Goal: Use online tool/utility: Use online tool/utility

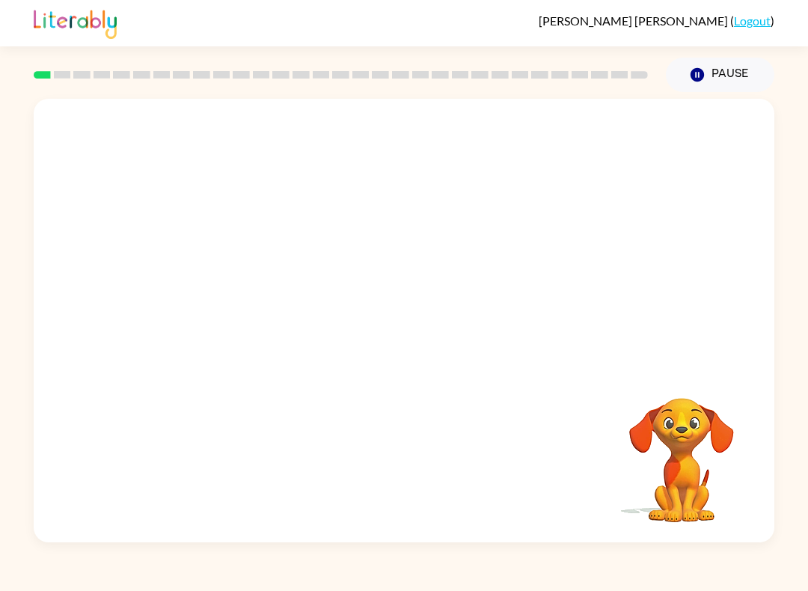
click at [364, 245] on video "Your browser must support playing .mp4 files to use Literably. Please try using…" at bounding box center [404, 233] width 741 height 268
click at [398, 340] on icon "button" at bounding box center [404, 328] width 26 height 26
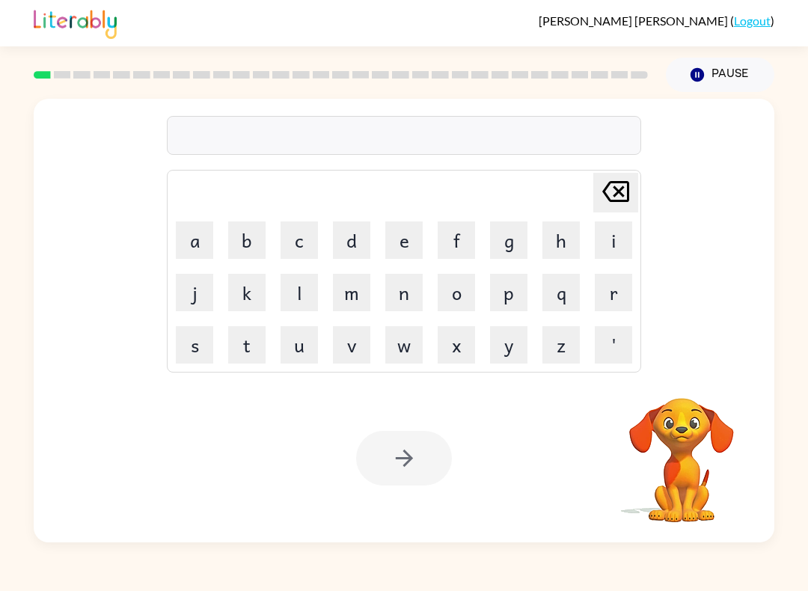
click at [246, 242] on button "b" at bounding box center [246, 239] width 37 height 37
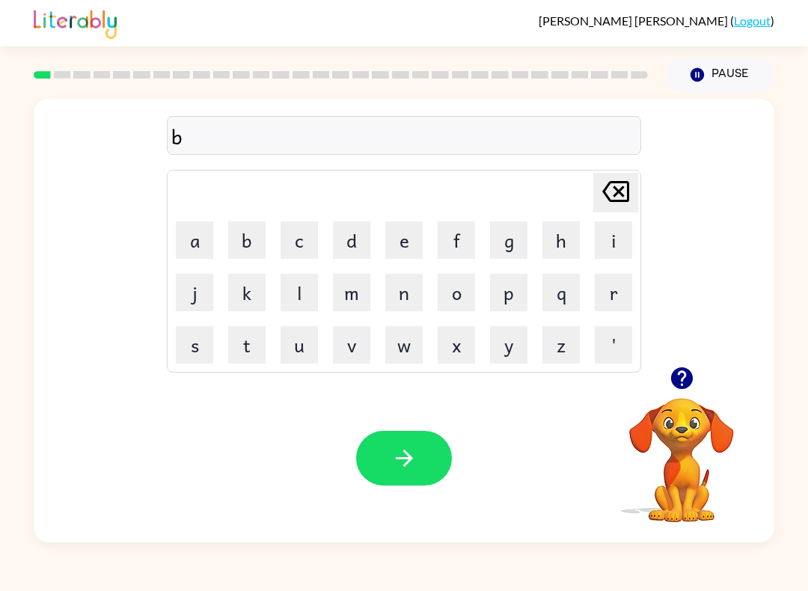
click at [456, 298] on button "o" at bounding box center [456, 292] width 37 height 37
click at [615, 290] on button "r" at bounding box center [613, 292] width 37 height 37
click at [353, 240] on button "d" at bounding box center [351, 239] width 37 height 37
click at [391, 239] on button "e" at bounding box center [403, 239] width 37 height 37
click at [604, 296] on button "r" at bounding box center [613, 292] width 37 height 37
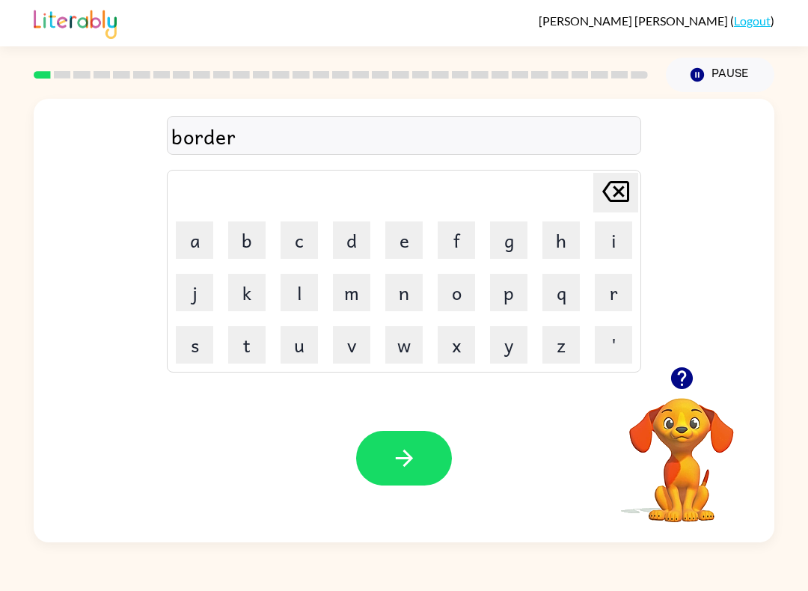
click at [414, 435] on button "button" at bounding box center [404, 458] width 96 height 55
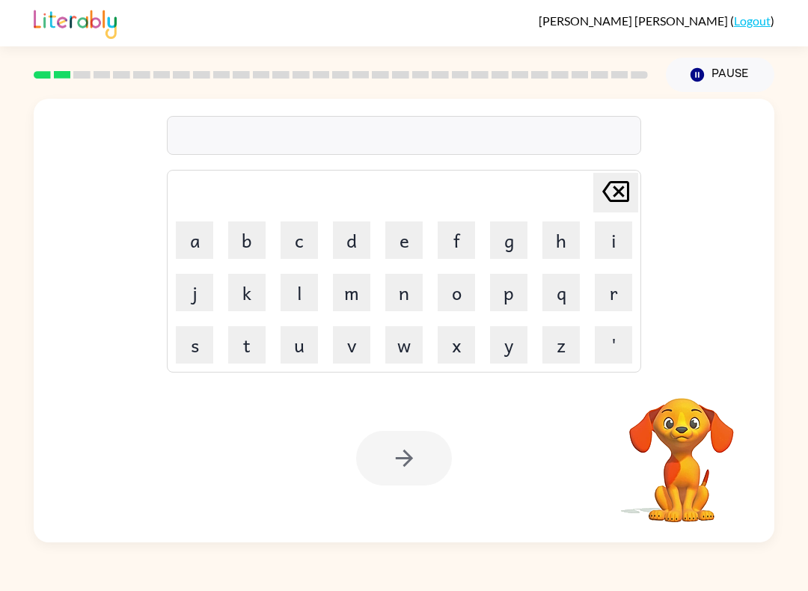
click at [612, 297] on button "r" at bounding box center [613, 292] width 37 height 37
click at [463, 298] on button "o" at bounding box center [456, 292] width 37 height 37
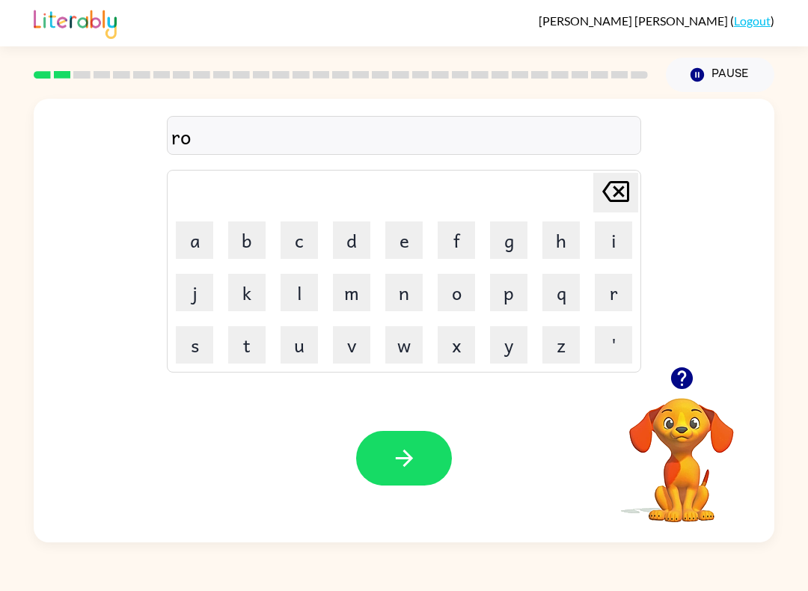
click at [307, 346] on button "u" at bounding box center [299, 344] width 37 height 37
click at [412, 295] on button "n" at bounding box center [403, 292] width 37 height 37
click at [355, 237] on button "d" at bounding box center [351, 239] width 37 height 37
click at [402, 447] on icon "button" at bounding box center [404, 458] width 26 height 26
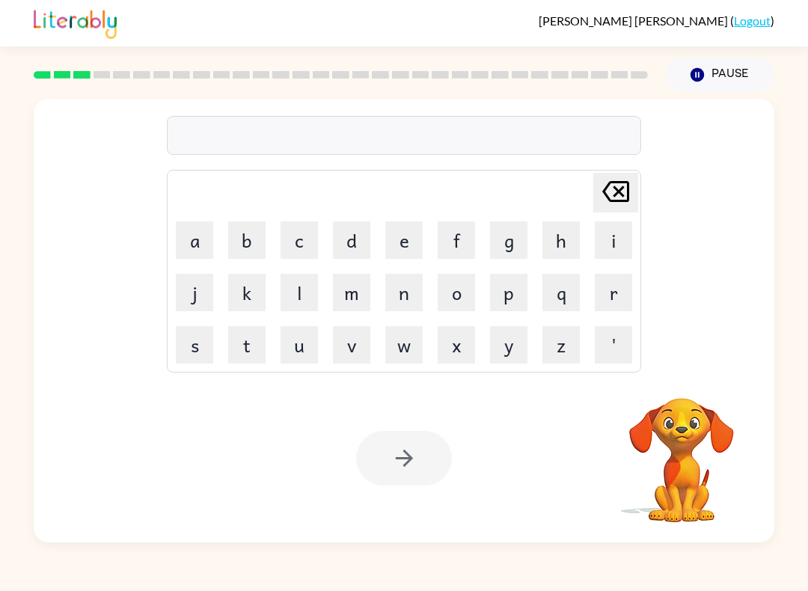
click at [355, 298] on button "m" at bounding box center [351, 292] width 37 height 37
click at [195, 247] on button "a" at bounding box center [194, 239] width 37 height 37
click at [295, 243] on button "c" at bounding box center [299, 239] width 37 height 37
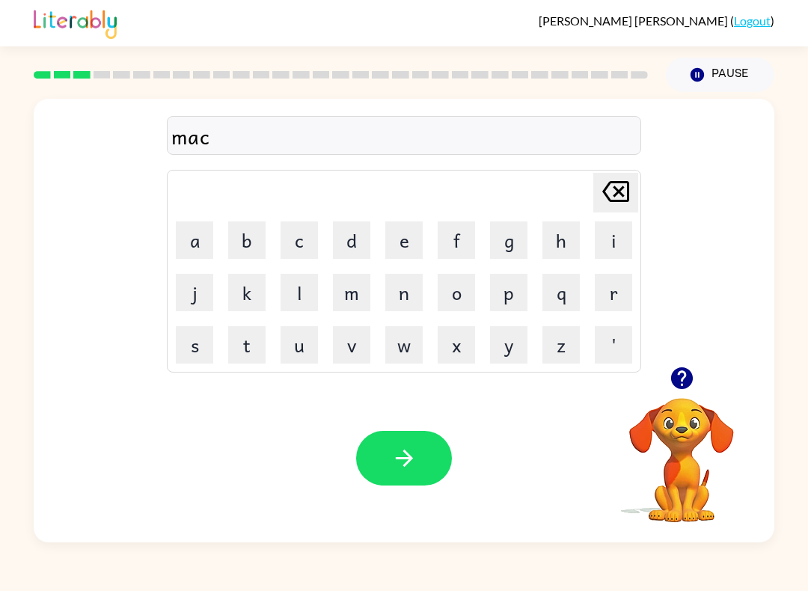
click at [565, 246] on button "h" at bounding box center [560, 239] width 37 height 37
click at [612, 245] on button "i" at bounding box center [613, 239] width 37 height 37
click at [405, 295] on button "n" at bounding box center [403, 292] width 37 height 37
click at [346, 238] on button "d" at bounding box center [351, 239] width 37 height 37
click at [615, 192] on icon "[PERSON_NAME] last character input" at bounding box center [616, 192] width 36 height 36
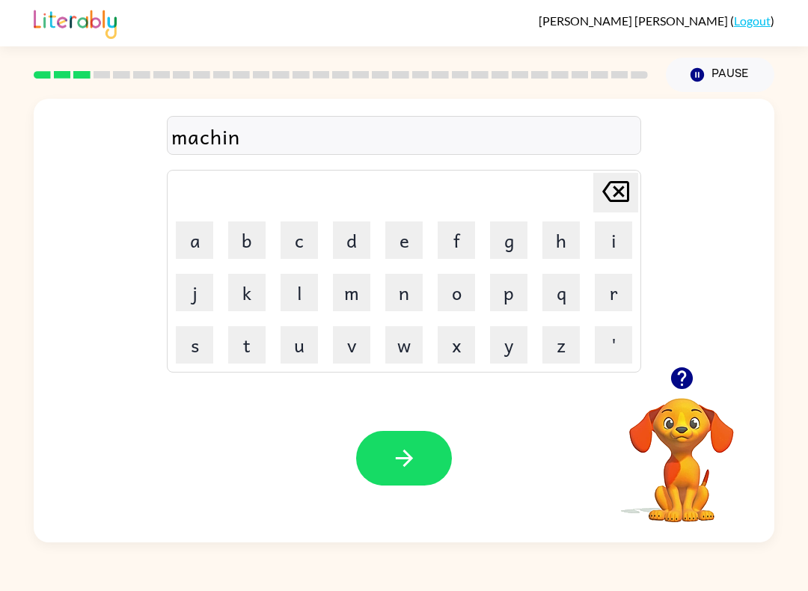
click at [399, 246] on button "e" at bounding box center [403, 239] width 37 height 37
click at [408, 449] on icon "button" at bounding box center [404, 458] width 26 height 26
click at [685, 382] on icon "button" at bounding box center [681, 378] width 22 height 22
click at [255, 346] on button "t" at bounding box center [246, 344] width 37 height 37
click at [619, 301] on button "r" at bounding box center [613, 292] width 37 height 37
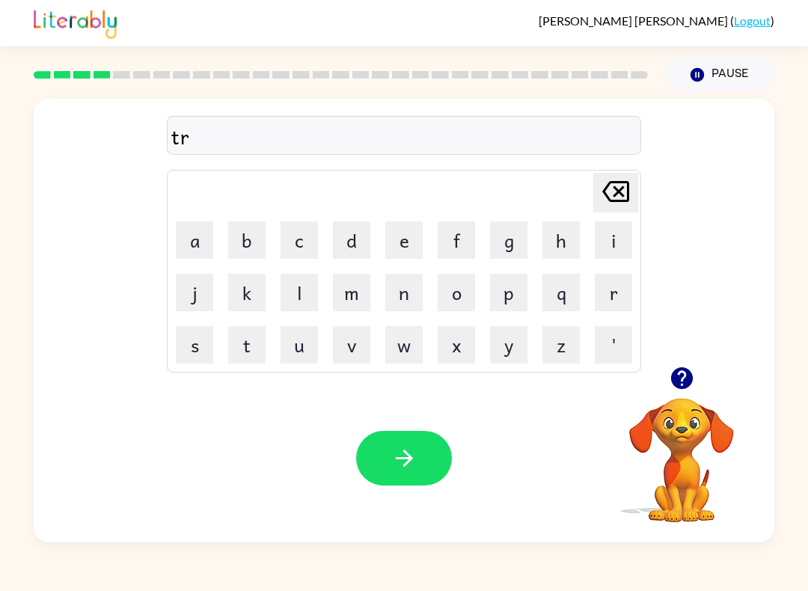
click at [193, 244] on button "a" at bounding box center [194, 239] width 37 height 37
click at [619, 245] on button "i" at bounding box center [613, 239] width 37 height 37
click at [406, 298] on button "n" at bounding box center [403, 292] width 37 height 37
click at [398, 461] on icon "button" at bounding box center [404, 458] width 26 height 26
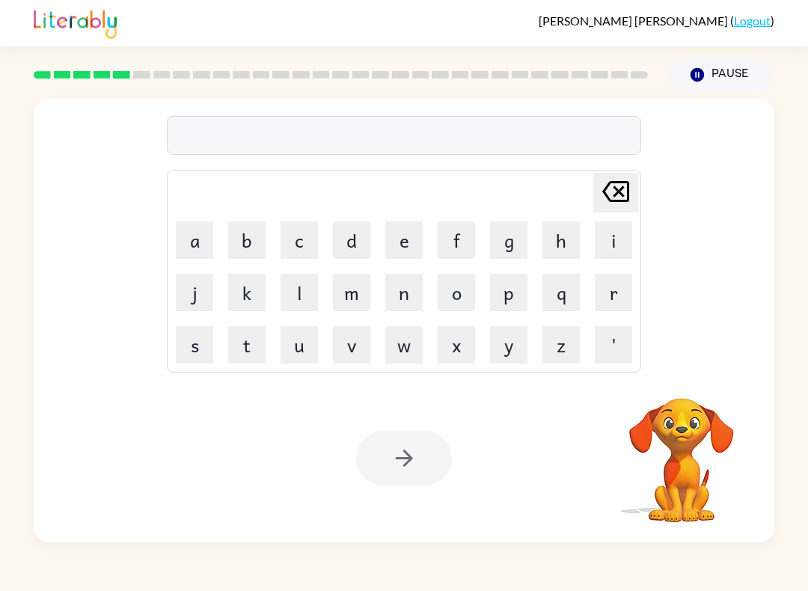
click at [352, 246] on button "d" at bounding box center [351, 239] width 37 height 37
click at [407, 243] on button "e" at bounding box center [403, 239] width 37 height 37
click at [463, 239] on button "f" at bounding box center [456, 239] width 37 height 37
click at [396, 242] on button "e" at bounding box center [403, 239] width 37 height 37
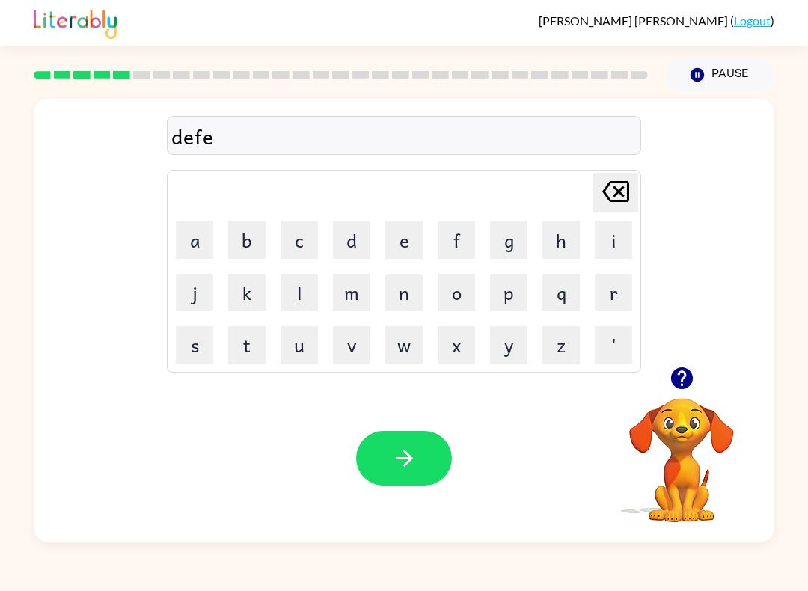
click at [405, 299] on button "n" at bounding box center [403, 292] width 37 height 37
click at [194, 347] on button "s" at bounding box center [194, 344] width 37 height 37
click at [613, 246] on button "i" at bounding box center [613, 239] width 37 height 37
click at [359, 352] on button "v" at bounding box center [351, 344] width 37 height 37
click at [395, 243] on button "e" at bounding box center [403, 239] width 37 height 37
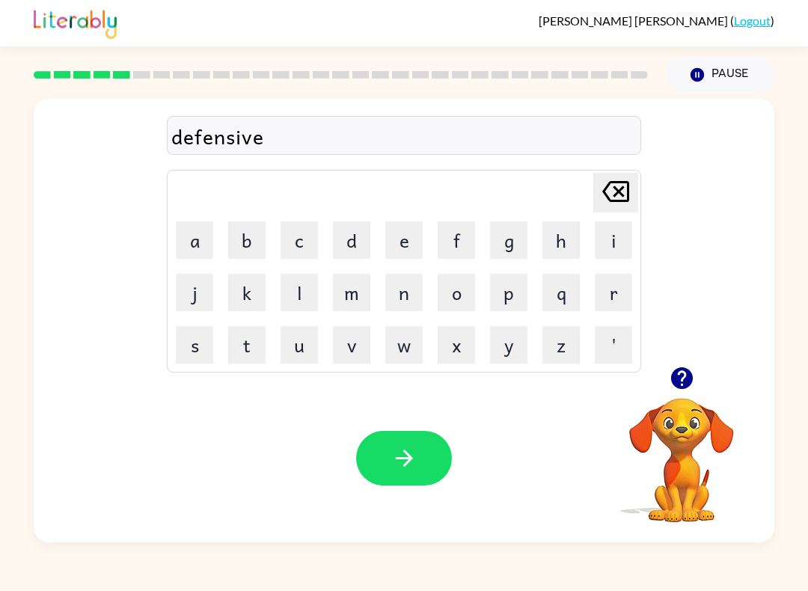
click at [430, 460] on button "button" at bounding box center [404, 458] width 96 height 55
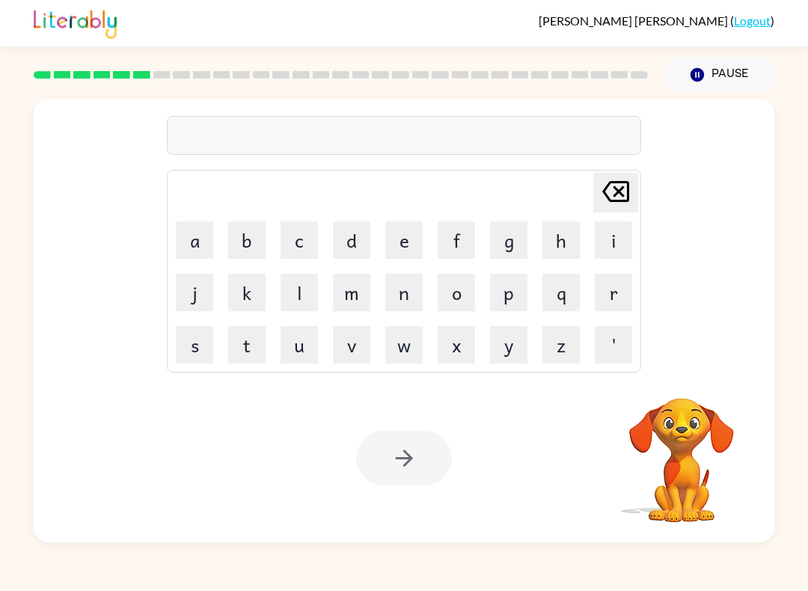
click at [356, 345] on button "v" at bounding box center [351, 344] width 37 height 37
click at [212, 253] on button "a" at bounding box center [194, 239] width 37 height 37
click at [304, 245] on button "c" at bounding box center [299, 239] width 37 height 37
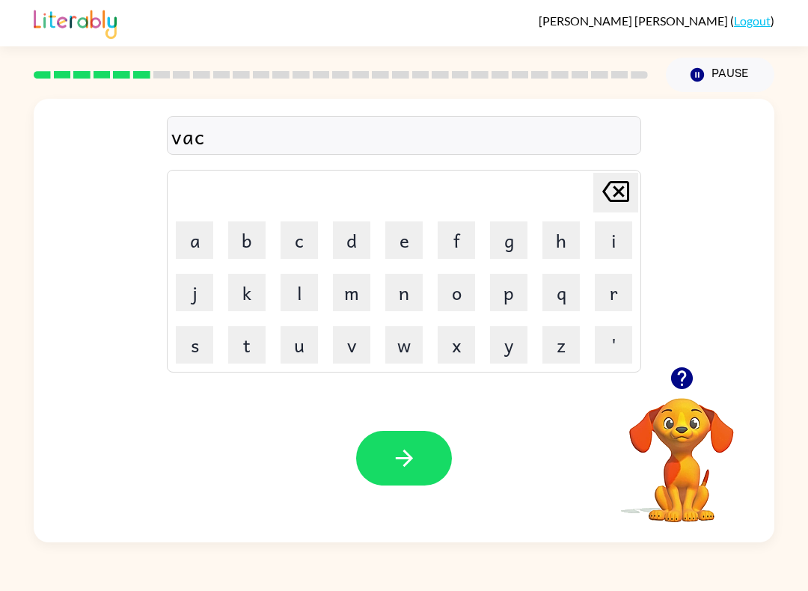
click at [193, 244] on button "a" at bounding box center [194, 239] width 37 height 37
click at [262, 349] on button "t" at bounding box center [246, 344] width 37 height 37
click at [623, 240] on button "i" at bounding box center [613, 239] width 37 height 37
click at [455, 300] on button "o" at bounding box center [456, 292] width 37 height 37
click at [407, 291] on button "n" at bounding box center [403, 292] width 37 height 37
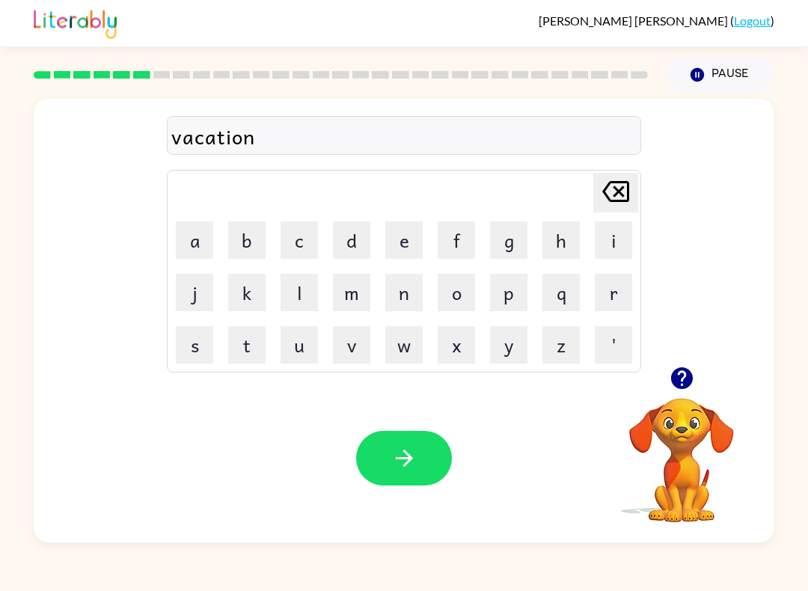
click at [386, 456] on button "button" at bounding box center [404, 458] width 96 height 55
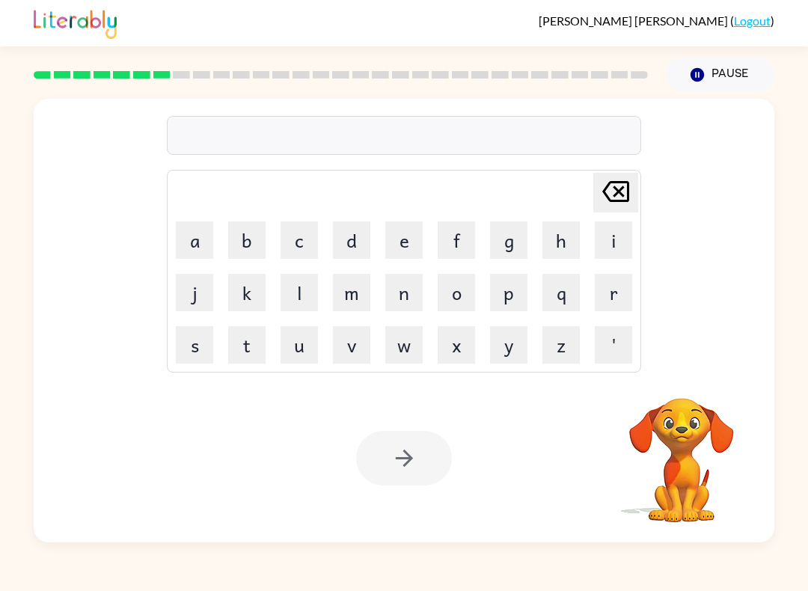
click at [512, 301] on button "p" at bounding box center [508, 292] width 37 height 37
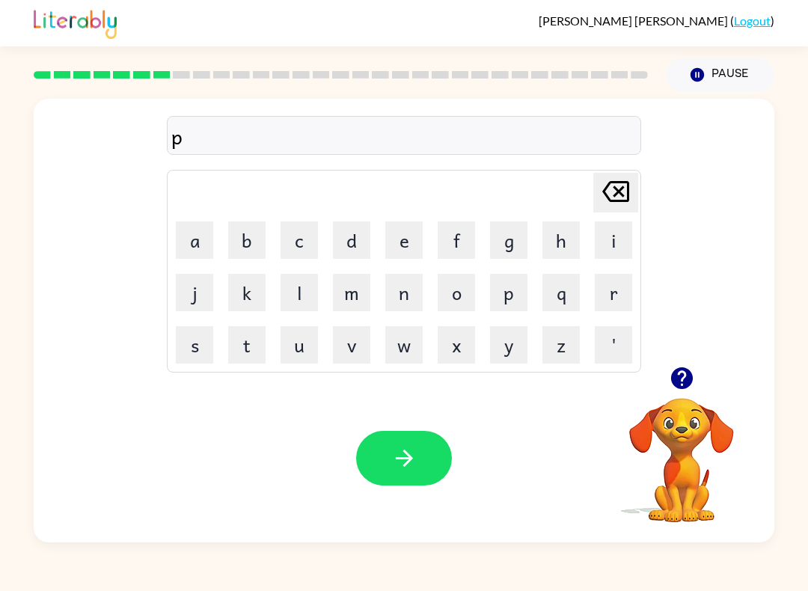
click at [299, 348] on button "u" at bounding box center [299, 344] width 37 height 37
click at [356, 248] on button "d" at bounding box center [351, 239] width 37 height 37
click at [299, 296] on button "l" at bounding box center [299, 292] width 37 height 37
click at [409, 242] on button "e" at bounding box center [403, 239] width 37 height 37
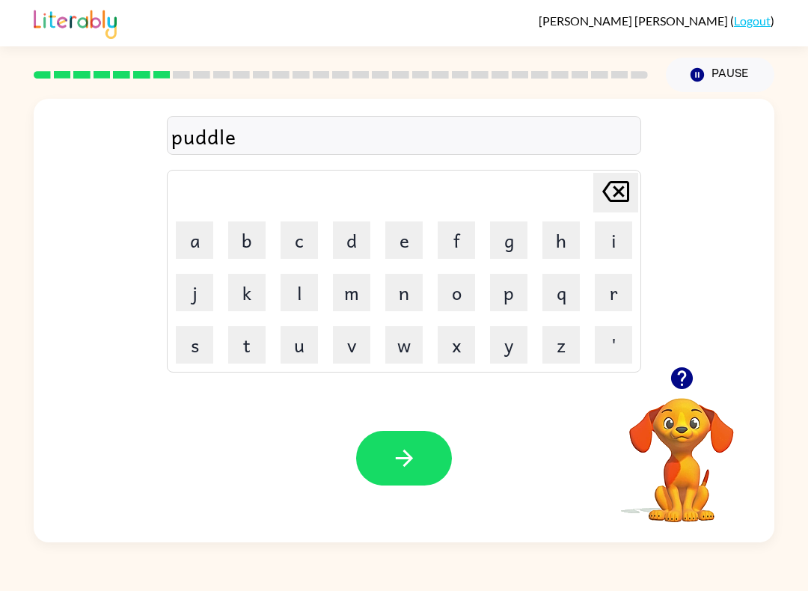
click at [393, 486] on button "button" at bounding box center [404, 458] width 96 height 55
click at [349, 291] on button "m" at bounding box center [351, 292] width 37 height 37
click at [616, 239] on button "i" at bounding box center [613, 239] width 37 height 37
click at [607, 293] on button "r" at bounding box center [613, 292] width 37 height 37
click at [192, 252] on button "a" at bounding box center [194, 239] width 37 height 37
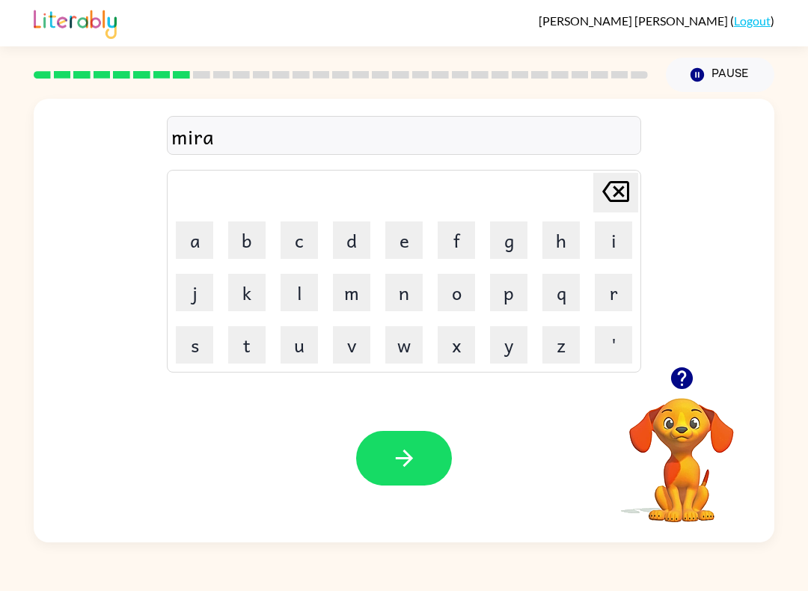
click at [298, 242] on button "c" at bounding box center [299, 239] width 37 height 37
click at [301, 293] on button "l" at bounding box center [299, 292] width 37 height 37
click at [399, 257] on button "e" at bounding box center [403, 239] width 37 height 37
click at [405, 448] on icon "button" at bounding box center [404, 458] width 26 height 26
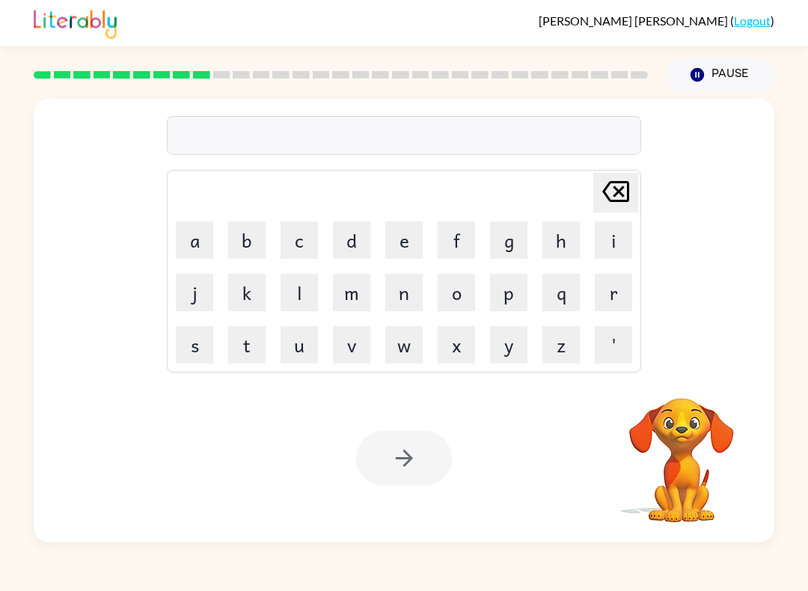
click at [346, 293] on button "m" at bounding box center [351, 292] width 37 height 37
click at [614, 245] on button "i" at bounding box center [613, 239] width 37 height 37
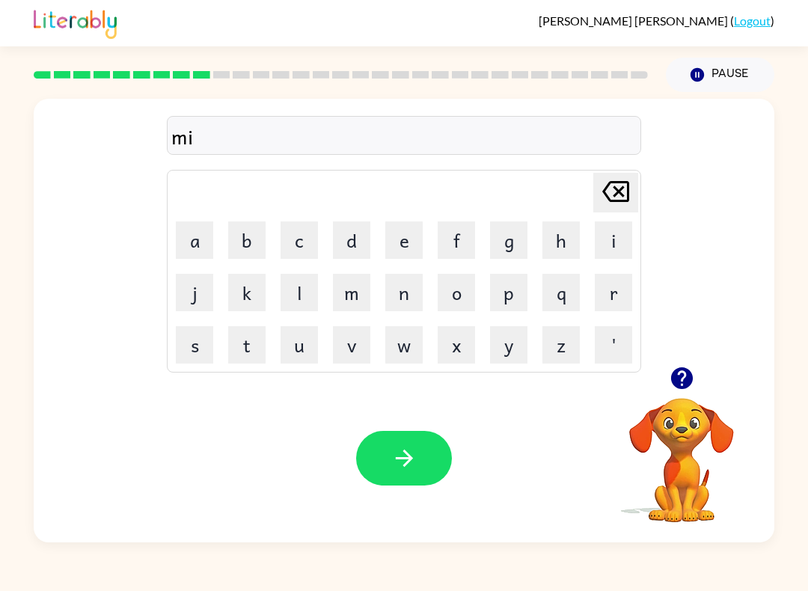
click at [341, 248] on button "d" at bounding box center [351, 239] width 37 height 37
click at [348, 296] on button "m" at bounding box center [351, 292] width 37 height 37
click at [459, 304] on button "o" at bounding box center [456, 292] width 37 height 37
click at [613, 294] on button "r" at bounding box center [613, 292] width 37 height 37
click at [398, 301] on button "n" at bounding box center [403, 292] width 37 height 37
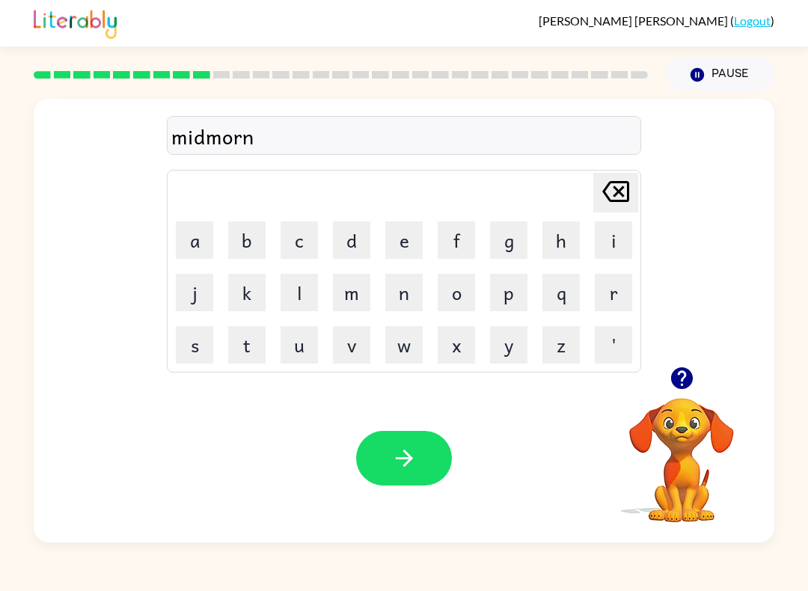
click at [602, 242] on button "i" at bounding box center [613, 239] width 37 height 37
click at [398, 297] on button "n" at bounding box center [403, 292] width 37 height 37
click at [506, 244] on button "g" at bounding box center [508, 239] width 37 height 37
click at [396, 467] on icon "button" at bounding box center [404, 458] width 26 height 26
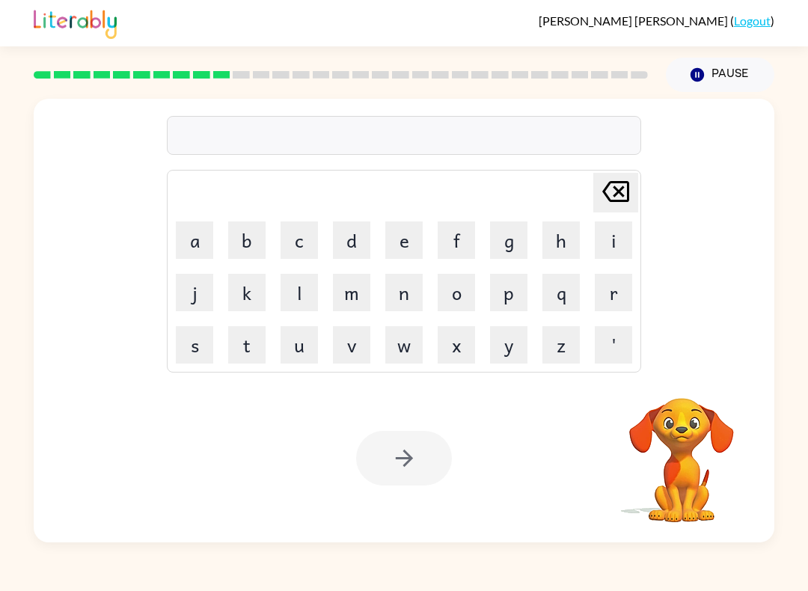
click at [367, 242] on button "d" at bounding box center [351, 239] width 37 height 37
click at [616, 242] on button "i" at bounding box center [613, 239] width 37 height 37
click at [189, 342] on button "s" at bounding box center [194, 344] width 37 height 37
click at [244, 351] on button "t" at bounding box center [246, 344] width 37 height 37
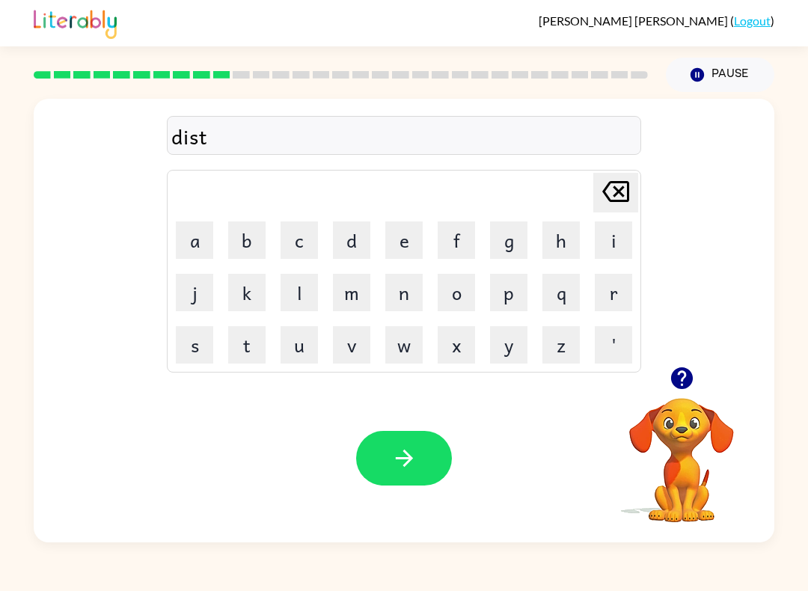
click at [620, 288] on button "r" at bounding box center [613, 292] width 37 height 37
click at [291, 349] on button "u" at bounding box center [299, 344] width 37 height 37
click at [195, 351] on button "s" at bounding box center [194, 344] width 37 height 37
click at [256, 347] on button "t" at bounding box center [246, 344] width 37 height 37
click at [408, 448] on icon "button" at bounding box center [404, 458] width 26 height 26
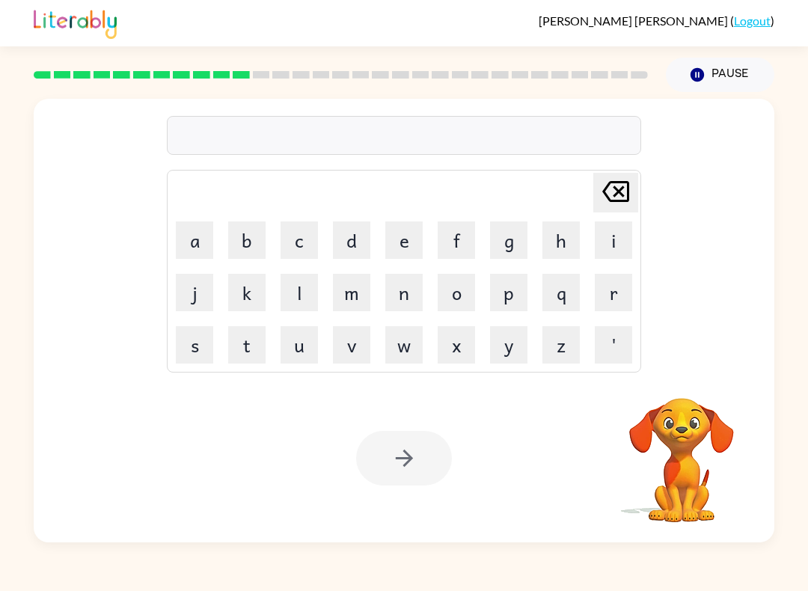
click at [622, 298] on button "r" at bounding box center [613, 292] width 37 height 37
click at [457, 302] on button "o" at bounding box center [456, 292] width 37 height 37
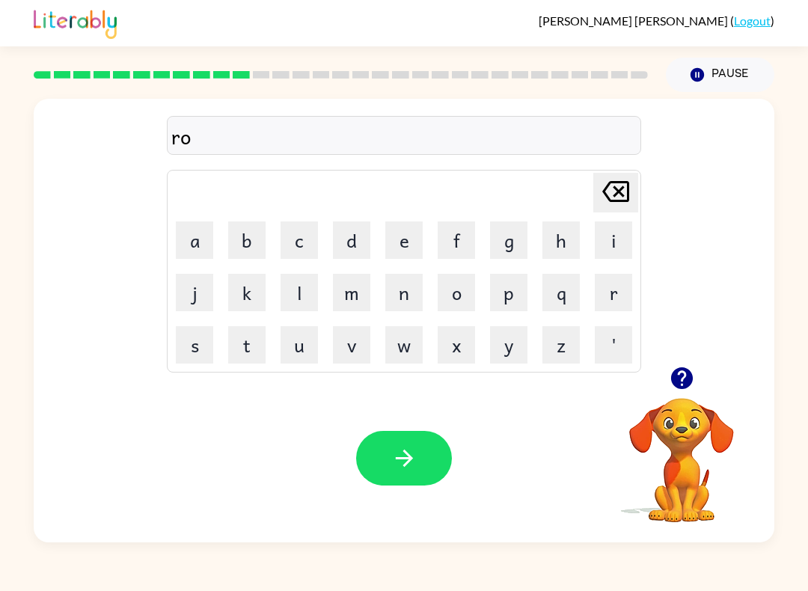
click at [186, 239] on button "a" at bounding box center [194, 239] width 37 height 37
click at [360, 243] on button "d" at bounding box center [351, 239] width 37 height 37
click at [412, 460] on icon "button" at bounding box center [404, 458] width 26 height 26
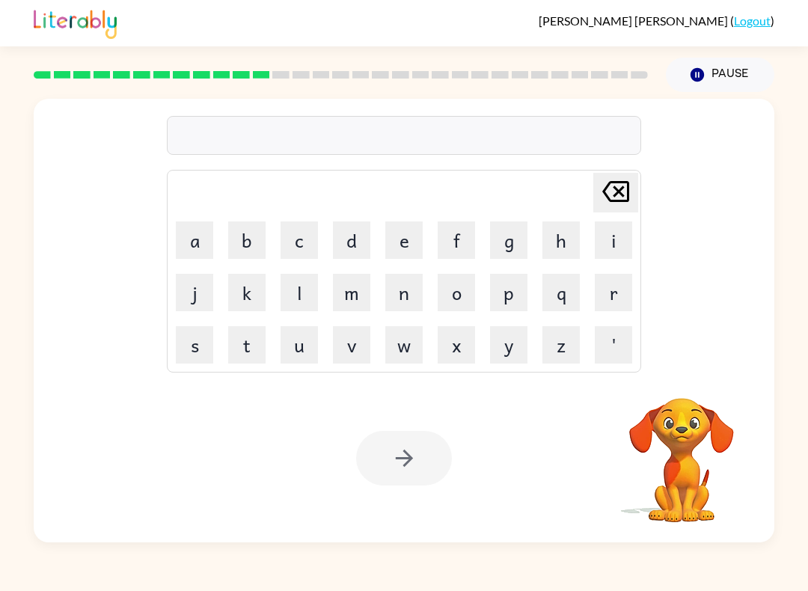
click at [304, 346] on button "u" at bounding box center [299, 344] width 37 height 37
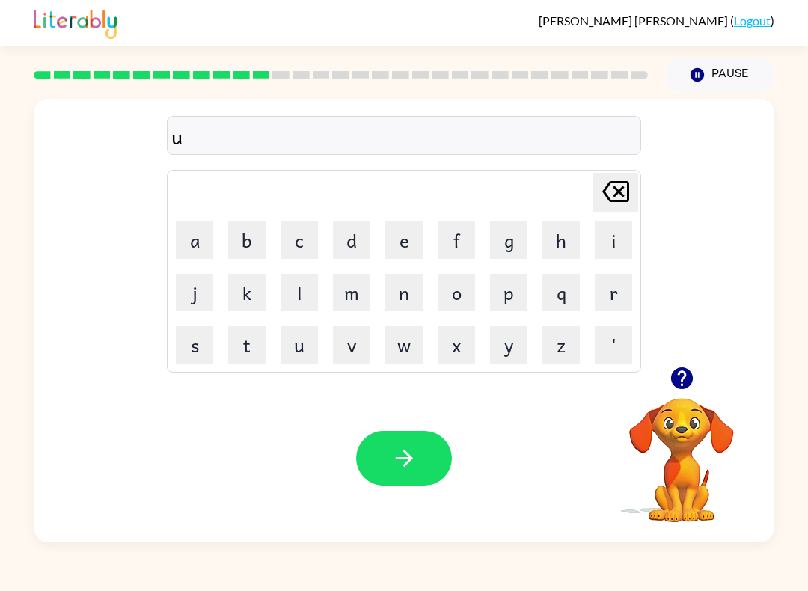
click at [511, 290] on button "p" at bounding box center [508, 292] width 37 height 37
click at [503, 242] on button "g" at bounding box center [508, 239] width 37 height 37
click at [620, 297] on button "r" at bounding box center [613, 292] width 37 height 37
click at [194, 242] on button "a" at bounding box center [194, 239] width 37 height 37
click at [366, 232] on button "d" at bounding box center [351, 239] width 37 height 37
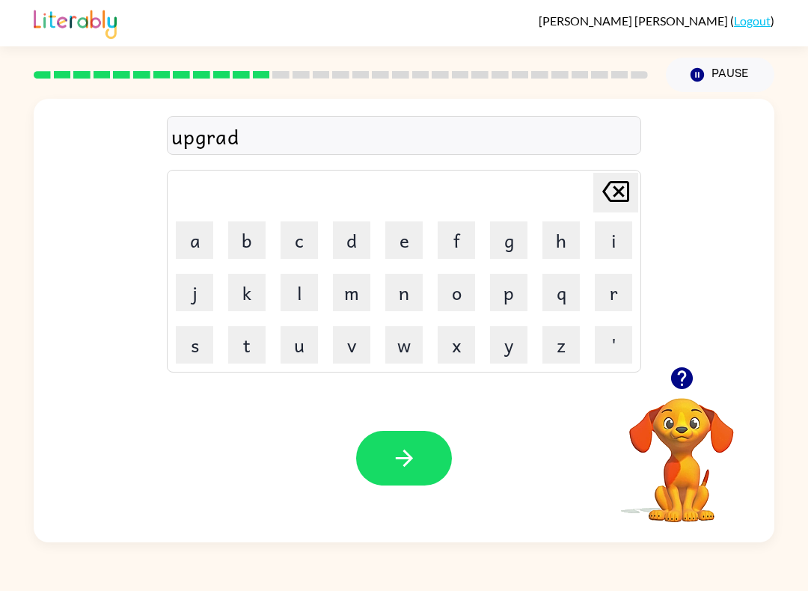
click at [365, 232] on button "d" at bounding box center [351, 239] width 37 height 37
click at [629, 189] on icon at bounding box center [615, 191] width 27 height 21
click at [406, 239] on button "e" at bounding box center [403, 239] width 37 height 37
click at [429, 444] on button "button" at bounding box center [404, 458] width 96 height 55
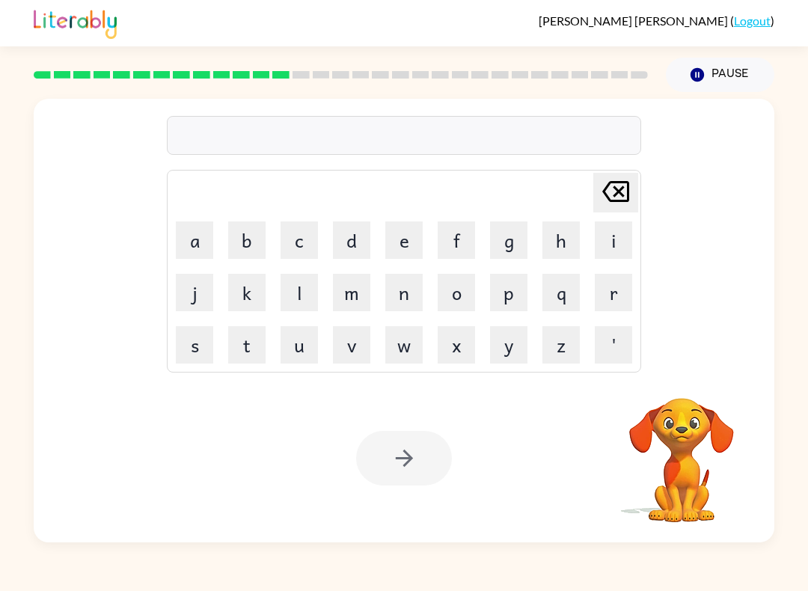
click at [349, 299] on button "m" at bounding box center [351, 292] width 37 height 37
click at [191, 242] on button "a" at bounding box center [194, 239] width 37 height 37
click at [361, 236] on button "d" at bounding box center [351, 239] width 37 height 37
click at [408, 287] on button "n" at bounding box center [403, 292] width 37 height 37
click at [406, 232] on button "e" at bounding box center [403, 239] width 37 height 37
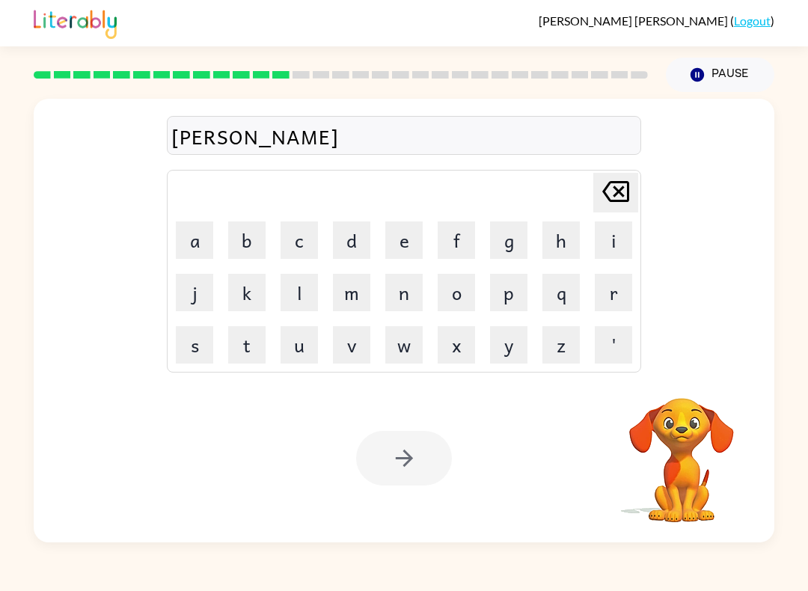
click at [203, 352] on button "s" at bounding box center [194, 344] width 37 height 37
click at [202, 352] on button "s" at bounding box center [194, 344] width 37 height 37
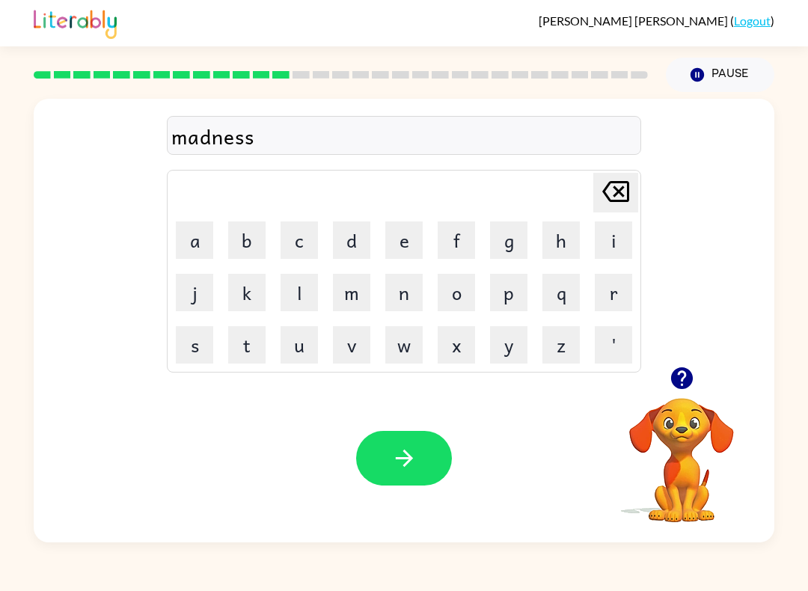
click at [417, 460] on button "button" at bounding box center [404, 458] width 96 height 55
click at [696, 388] on button "button" at bounding box center [682, 378] width 38 height 38
click at [248, 239] on button "b" at bounding box center [246, 239] width 37 height 37
click at [464, 289] on button "o" at bounding box center [456, 292] width 37 height 37
click at [404, 300] on button "n" at bounding box center [403, 292] width 37 height 37
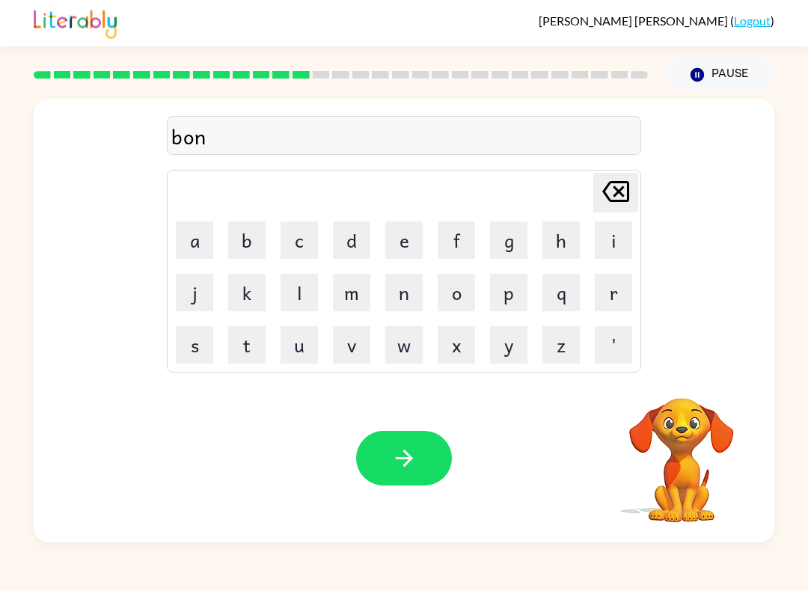
click at [291, 351] on button "u" at bounding box center [299, 344] width 37 height 37
click at [195, 342] on button "s" at bounding box center [194, 344] width 37 height 37
click at [422, 450] on button "button" at bounding box center [404, 458] width 96 height 55
click at [187, 351] on button "s" at bounding box center [194, 344] width 37 height 37
click at [408, 361] on button "w" at bounding box center [403, 344] width 37 height 37
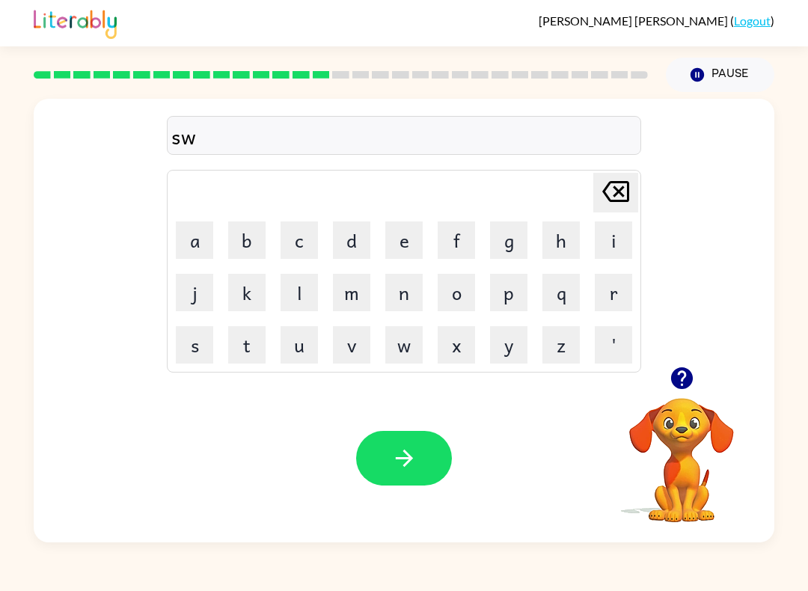
click at [474, 289] on button "o" at bounding box center [456, 292] width 37 height 37
click at [617, 297] on button "r" at bounding box center [613, 292] width 37 height 37
click at [364, 294] on button "m" at bounding box center [351, 292] width 37 height 37
click at [414, 441] on button "button" at bounding box center [404, 458] width 96 height 55
click at [679, 417] on video "Your browser must support playing .mp4 files to use Literably. Please try using…" at bounding box center [682, 450] width 150 height 150
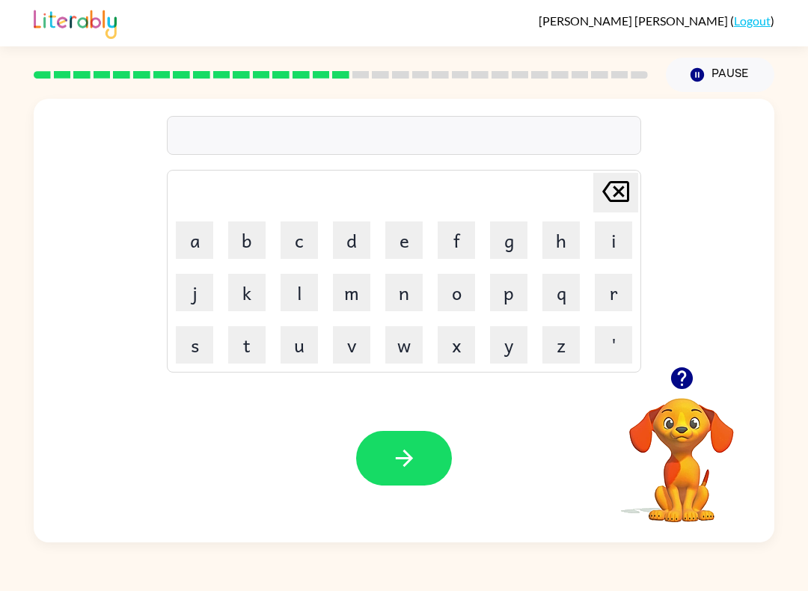
click at [690, 395] on button "button" at bounding box center [682, 378] width 38 height 38
click at [512, 248] on button "g" at bounding box center [508, 239] width 37 height 37
click at [612, 286] on button "r" at bounding box center [613, 292] width 37 height 37
click at [180, 299] on button "j" at bounding box center [194, 292] width 37 height 37
click at [616, 185] on icon "[PERSON_NAME] last character input" at bounding box center [616, 192] width 36 height 36
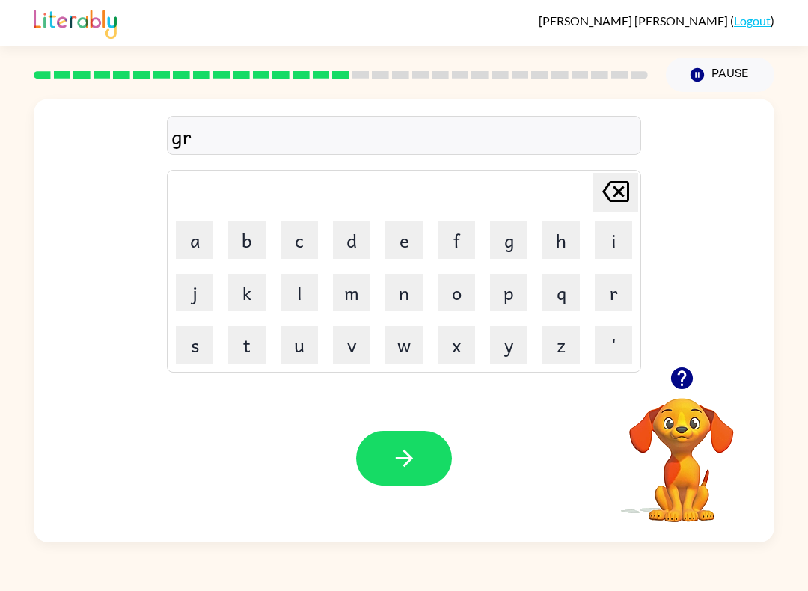
click at [185, 242] on button "a" at bounding box center [194, 239] width 37 height 37
click at [416, 300] on button "n" at bounding box center [403, 292] width 37 height 37
click at [613, 196] on icon "[PERSON_NAME] last character input" at bounding box center [616, 192] width 36 height 36
click at [353, 297] on button "m" at bounding box center [351, 292] width 37 height 37
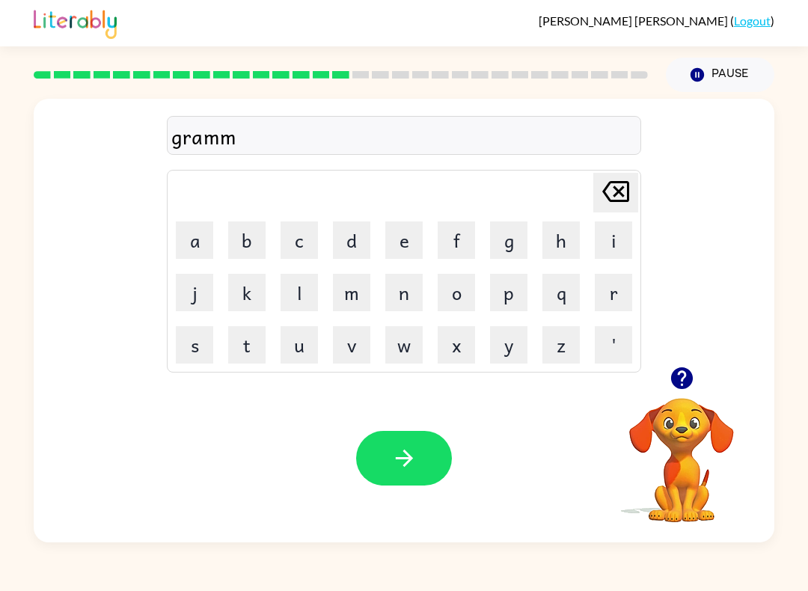
click at [617, 187] on icon "[PERSON_NAME] last character input" at bounding box center [616, 192] width 36 height 36
click at [421, 471] on button "button" at bounding box center [404, 458] width 96 height 55
click at [245, 241] on button "b" at bounding box center [246, 239] width 37 height 37
click at [614, 297] on button "r" at bounding box center [613, 292] width 37 height 37
click at [613, 244] on button "i" at bounding box center [613, 239] width 37 height 37
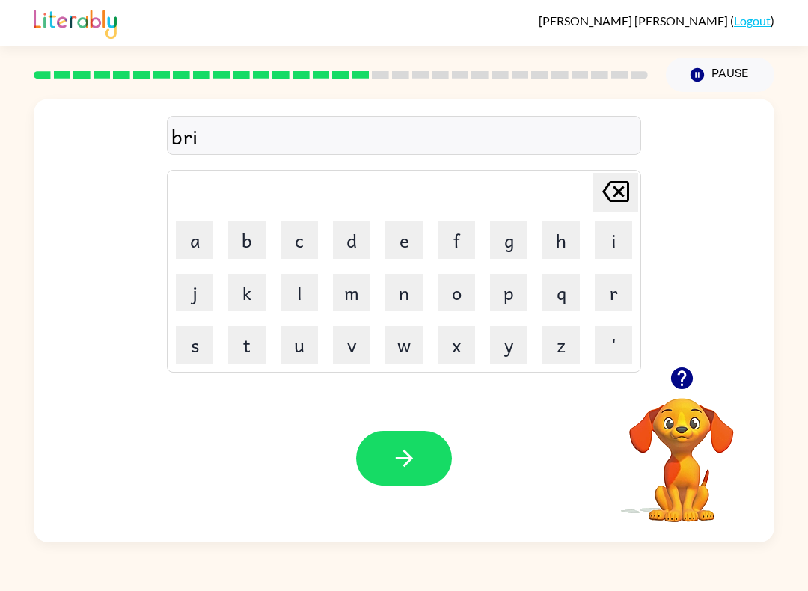
click at [355, 293] on button "m" at bounding box center [351, 292] width 37 height 37
click at [617, 244] on button "i" at bounding box center [613, 239] width 37 height 37
click at [408, 290] on button "n" at bounding box center [403, 292] width 37 height 37
click at [511, 249] on button "g" at bounding box center [508, 239] width 37 height 37
click at [411, 484] on button "button" at bounding box center [404, 458] width 96 height 55
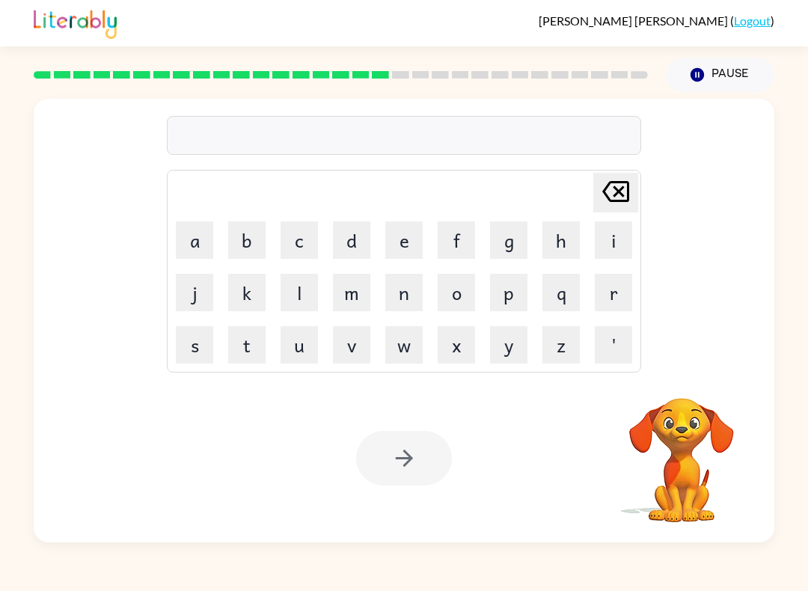
click at [602, 287] on button "r" at bounding box center [613, 292] width 37 height 37
click at [616, 236] on button "i" at bounding box center [613, 239] width 37 height 37
click at [202, 354] on button "s" at bounding box center [194, 344] width 37 height 37
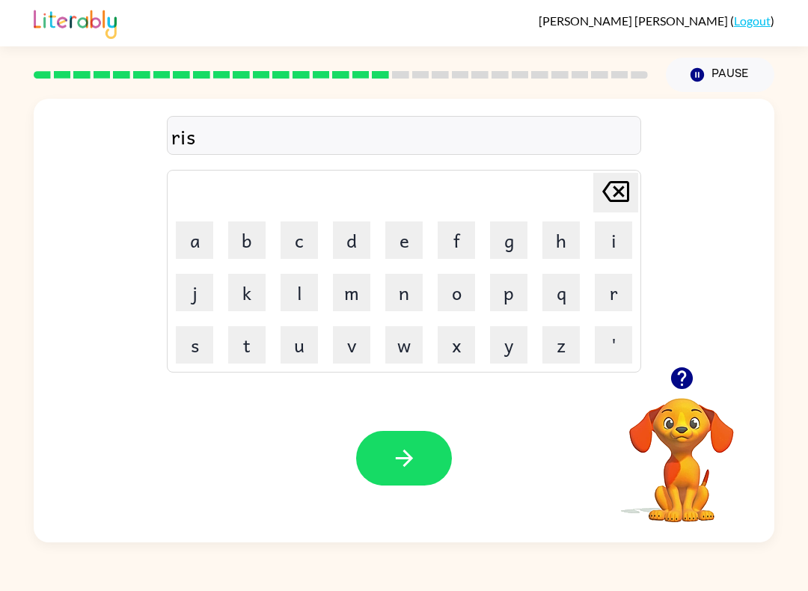
click at [238, 301] on button "k" at bounding box center [246, 292] width 37 height 37
click at [619, 243] on button "i" at bounding box center [613, 239] width 37 height 37
click at [406, 230] on button "e" at bounding box center [403, 239] width 37 height 37
click at [196, 355] on button "s" at bounding box center [194, 344] width 37 height 37
click at [245, 349] on button "t" at bounding box center [246, 344] width 37 height 37
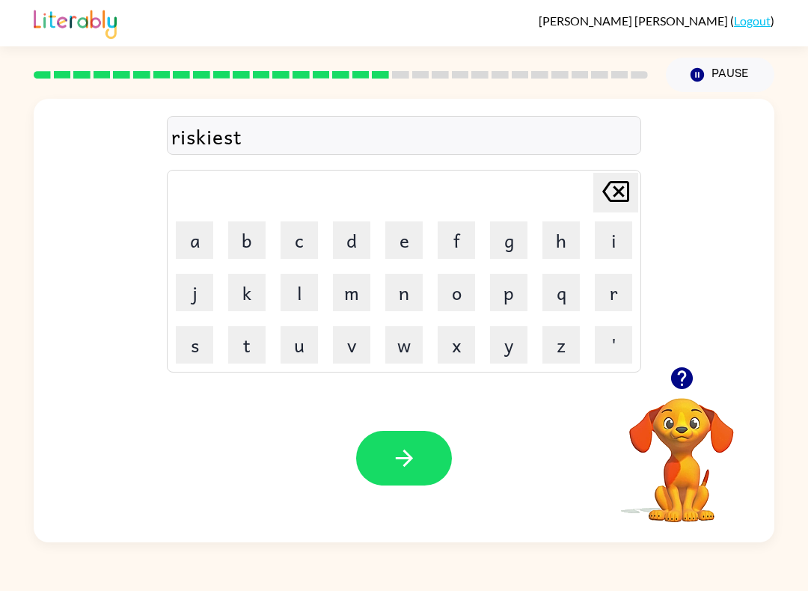
click at [422, 469] on button "button" at bounding box center [404, 458] width 96 height 55
click at [698, 377] on button "button" at bounding box center [682, 378] width 38 height 38
click at [186, 239] on button "a" at bounding box center [194, 239] width 37 height 37
click at [613, 290] on button "r" at bounding box center [613, 292] width 37 height 37
click at [251, 349] on button "t" at bounding box center [246, 344] width 37 height 37
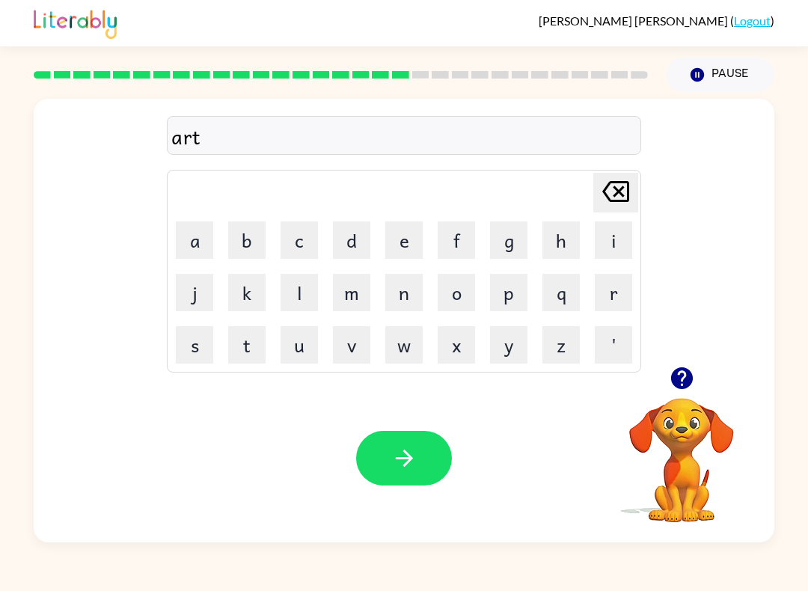
click at [405, 347] on button "w" at bounding box center [403, 344] width 37 height 37
click at [182, 235] on button "a" at bounding box center [194, 239] width 37 height 37
click at [511, 343] on button "y" at bounding box center [508, 344] width 37 height 37
click at [409, 503] on div "Your browser must support playing .mp4 files to use Literably. Please try using…" at bounding box center [404, 458] width 741 height 168
click at [416, 479] on button "button" at bounding box center [404, 458] width 96 height 55
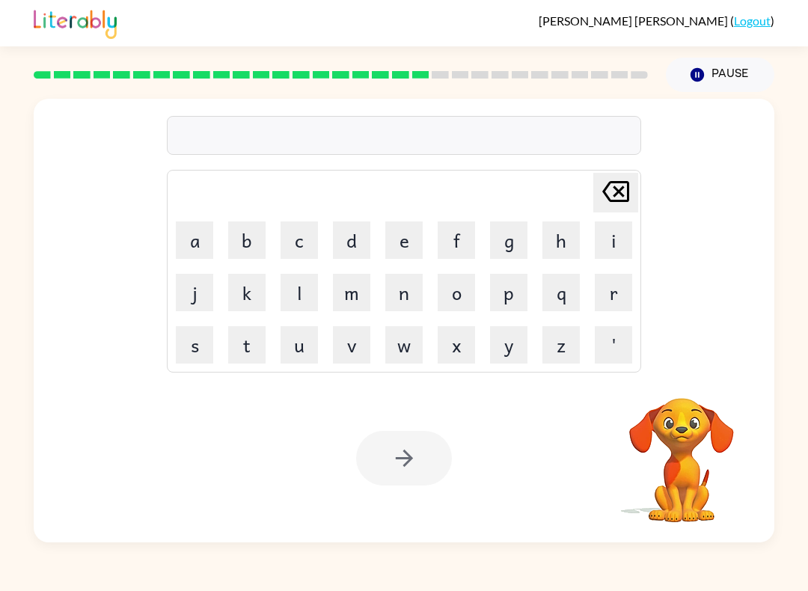
click at [660, 120] on div "[PERSON_NAME] last character input a b c d e f g h i j k l m n o p q r s t u v …" at bounding box center [404, 233] width 741 height 268
click at [450, 242] on button "f" at bounding box center [456, 239] width 37 height 37
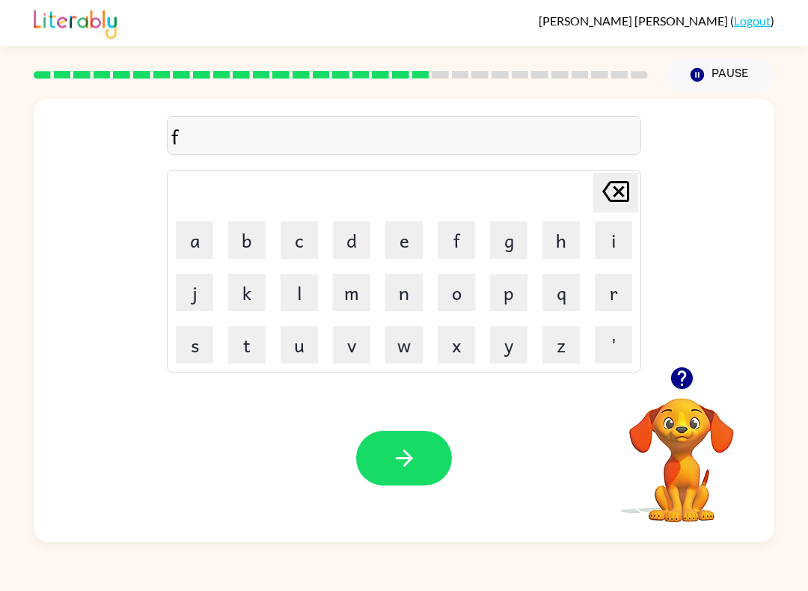
click at [462, 298] on button "o" at bounding box center [456, 292] width 37 height 37
click at [304, 291] on button "l" at bounding box center [299, 292] width 37 height 37
click at [465, 301] on button "o" at bounding box center [456, 292] width 37 height 37
click at [389, 353] on button "w" at bounding box center [403, 344] width 37 height 37
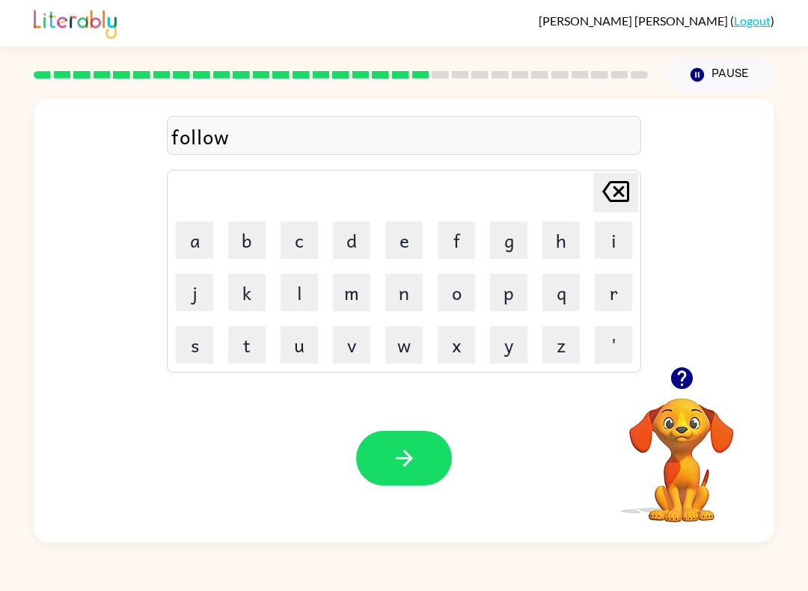
click at [402, 234] on button "e" at bounding box center [403, 239] width 37 height 37
click at [343, 240] on button "d" at bounding box center [351, 239] width 37 height 37
click at [421, 456] on button "button" at bounding box center [404, 458] width 96 height 55
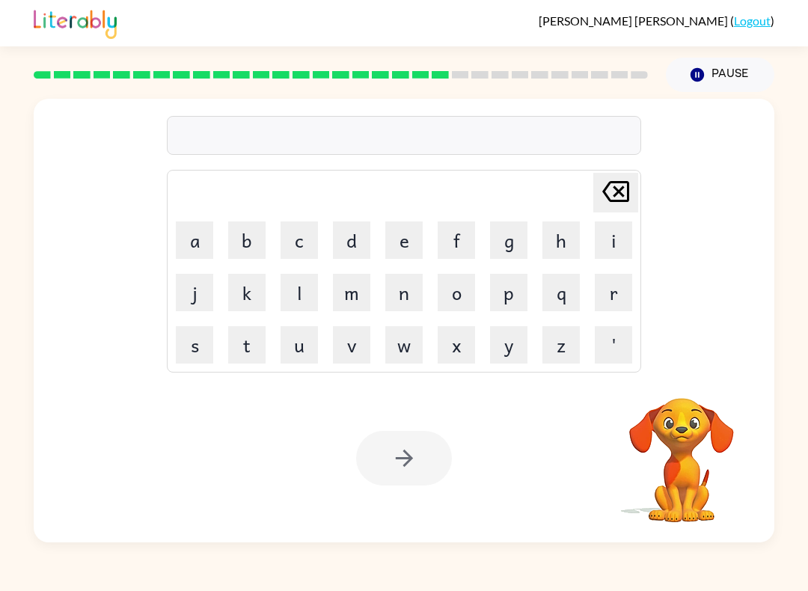
click at [196, 343] on button "s" at bounding box center [194, 344] width 37 height 37
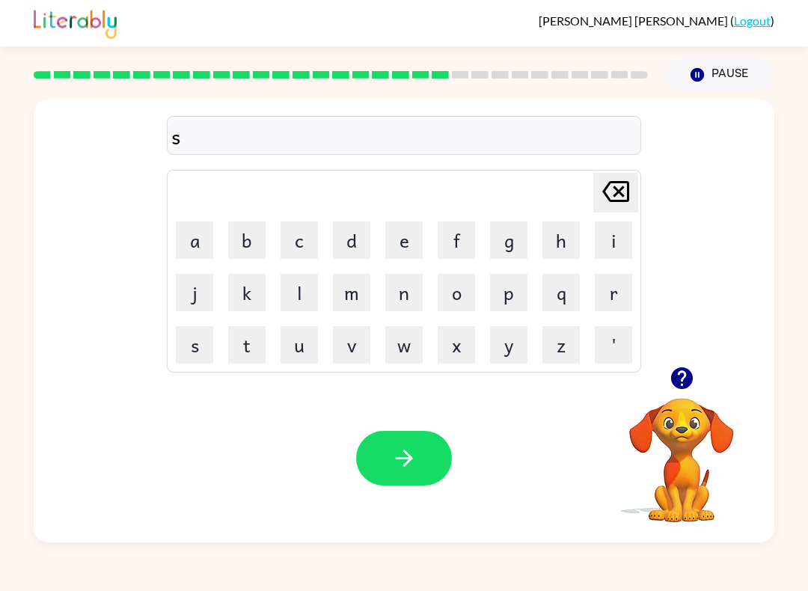
click at [402, 238] on button "e" at bounding box center [403, 239] width 37 height 37
click at [404, 300] on button "n" at bounding box center [403, 292] width 37 height 37
click at [246, 362] on button "t" at bounding box center [246, 344] width 37 height 37
click at [399, 238] on button "e" at bounding box center [403, 239] width 37 height 37
click at [517, 297] on button "p" at bounding box center [508, 292] width 37 height 37
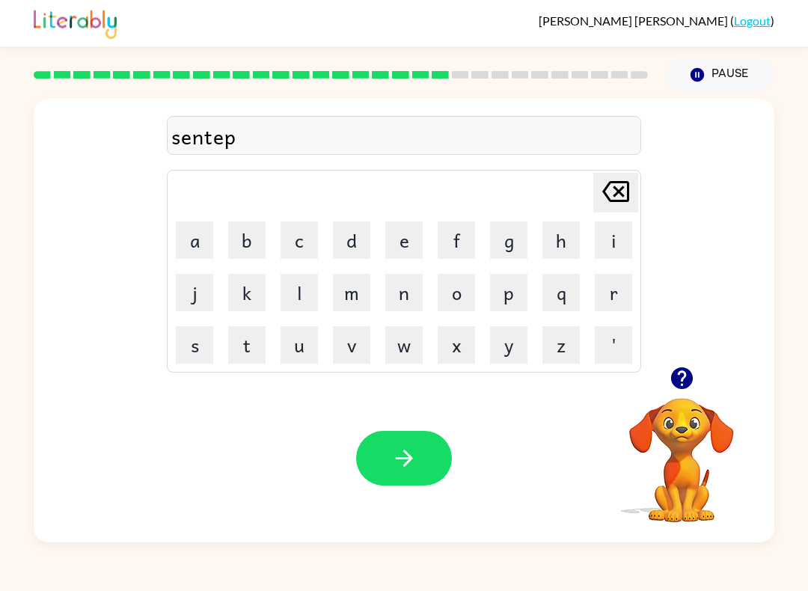
click at [616, 241] on button "i" at bounding box center [613, 239] width 37 height 37
click at [358, 242] on button "d" at bounding box center [351, 239] width 37 height 37
click at [399, 244] on button "e" at bounding box center [403, 239] width 37 height 37
click at [398, 471] on icon "button" at bounding box center [404, 458] width 26 height 26
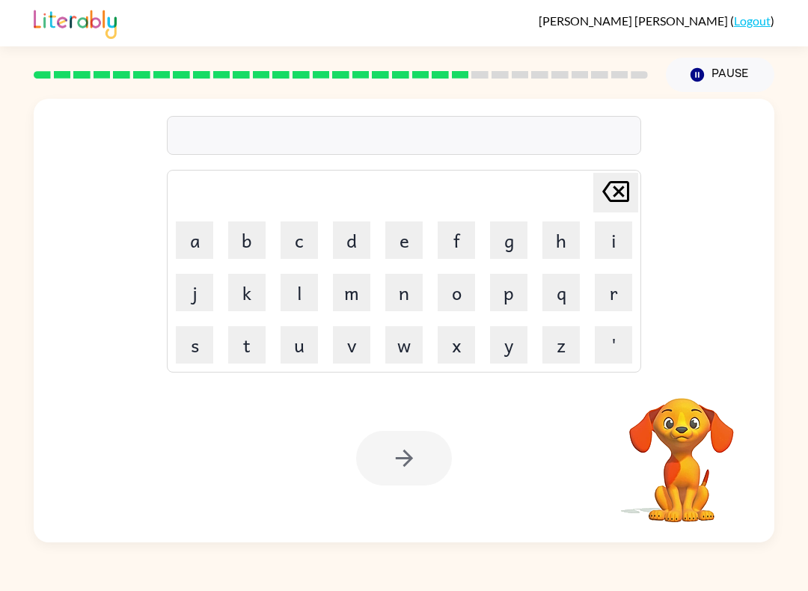
click at [201, 341] on button "s" at bounding box center [194, 344] width 37 height 37
click at [303, 347] on button "u" at bounding box center [299, 344] width 37 height 37
click at [197, 358] on button "s" at bounding box center [194, 344] width 37 height 37
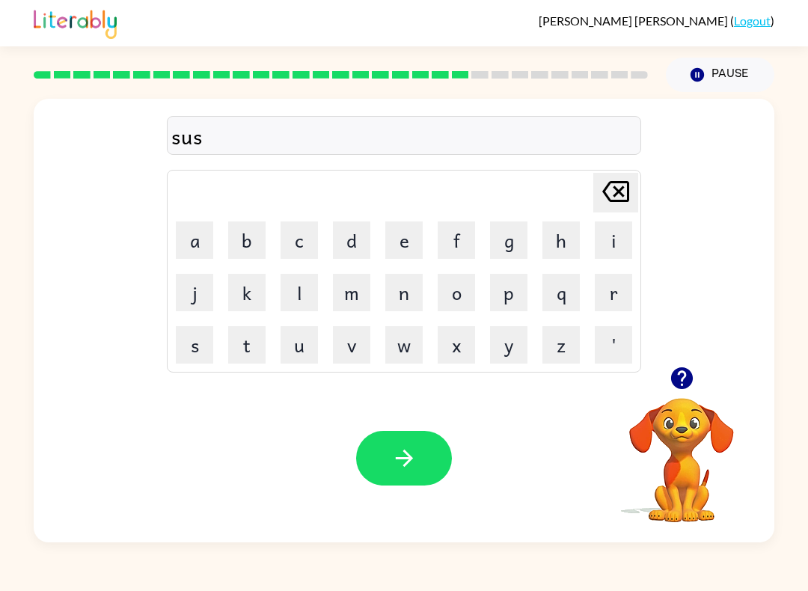
click at [250, 344] on button "t" at bounding box center [246, 344] width 37 height 37
click at [187, 246] on button "a" at bounding box center [194, 239] width 37 height 37
click at [616, 247] on button "i" at bounding box center [613, 239] width 37 height 37
click at [407, 300] on button "n" at bounding box center [403, 292] width 37 height 37
click at [400, 457] on icon "button" at bounding box center [404, 458] width 26 height 26
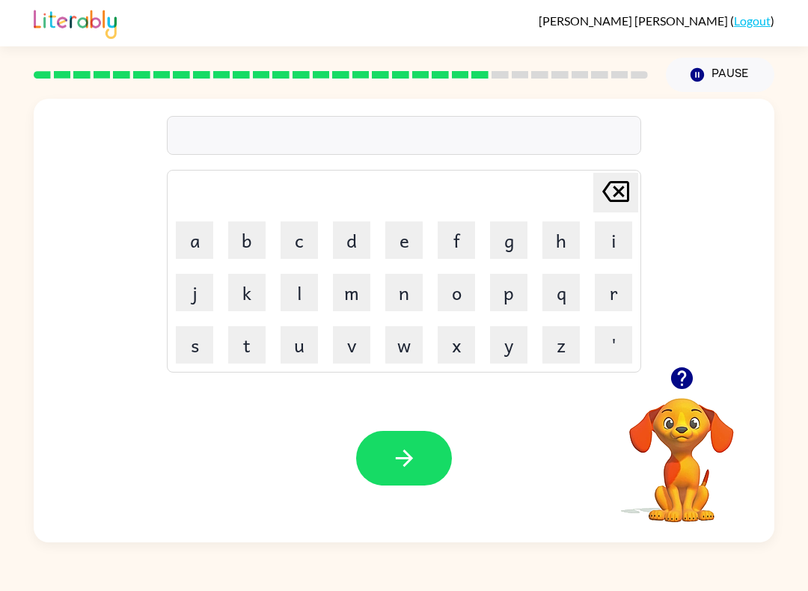
click at [679, 393] on button "button" at bounding box center [682, 378] width 38 height 38
click at [445, 239] on button "f" at bounding box center [456, 239] width 37 height 37
click at [447, 296] on button "o" at bounding box center [456, 292] width 37 height 37
click at [608, 293] on button "r" at bounding box center [613, 292] width 37 height 37
click at [406, 349] on button "w" at bounding box center [403, 344] width 37 height 37
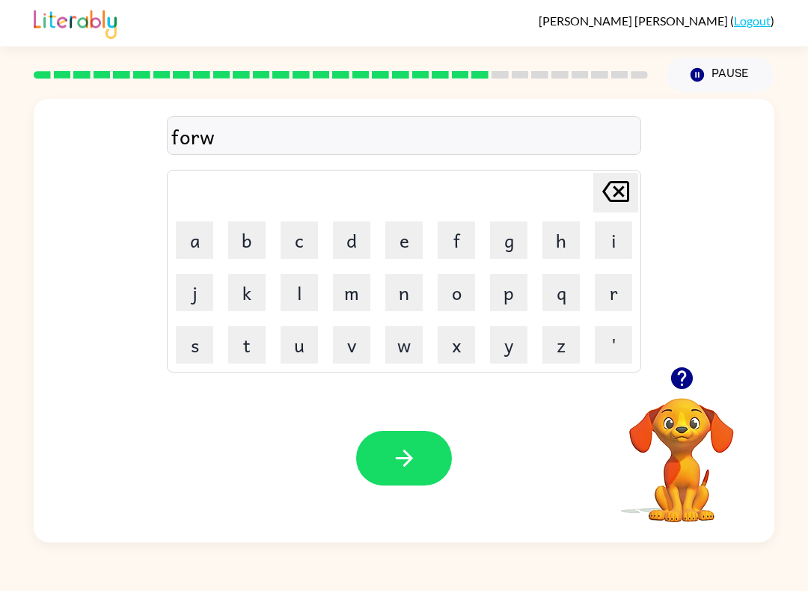
click at [197, 245] on button "a" at bounding box center [194, 239] width 37 height 37
click at [613, 298] on button "r" at bounding box center [613, 292] width 37 height 37
click at [358, 233] on button "d" at bounding box center [351, 239] width 37 height 37
click at [415, 456] on icon "button" at bounding box center [404, 458] width 26 height 26
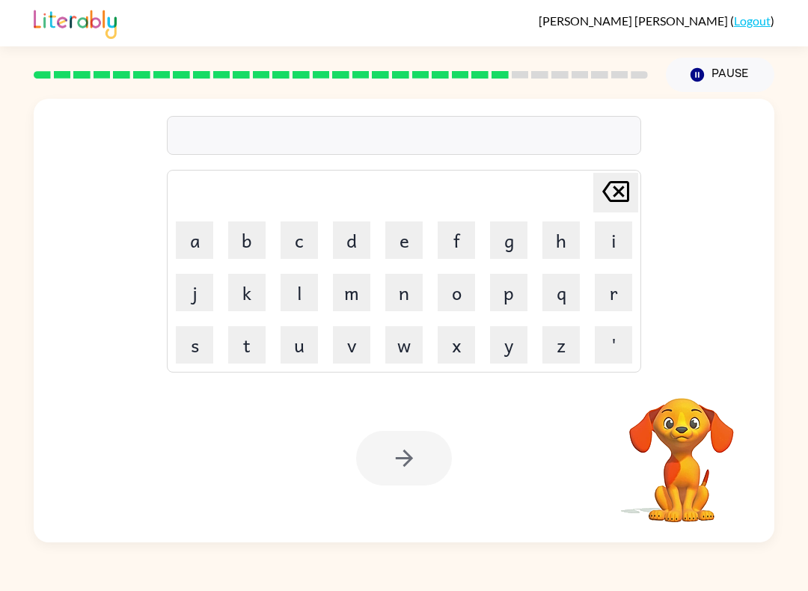
click at [614, 298] on button "r" at bounding box center [613, 292] width 37 height 37
click at [408, 236] on button "e" at bounding box center [403, 239] width 37 height 37
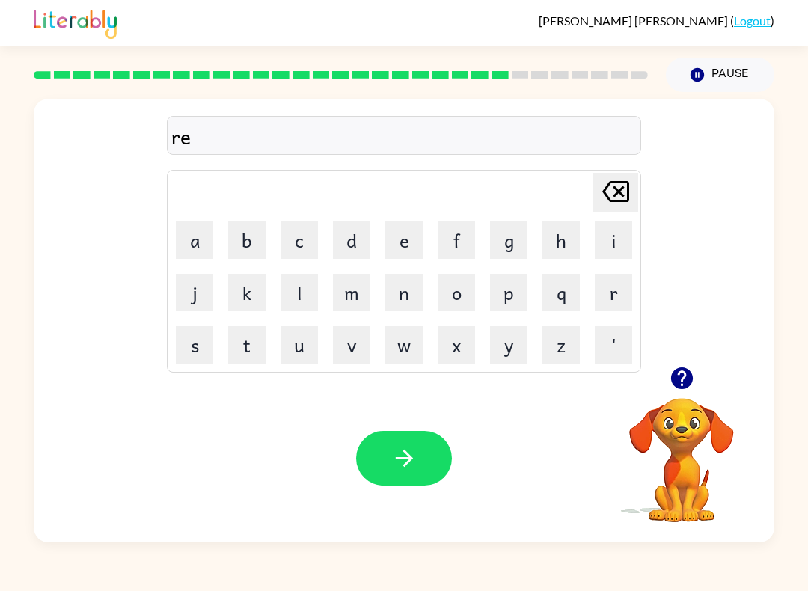
click at [305, 300] on button "l" at bounding box center [299, 292] width 37 height 37
click at [191, 238] on button "a" at bounding box center [194, 239] width 37 height 37
click at [244, 353] on button "t" at bounding box center [246, 344] width 37 height 37
click at [413, 239] on button "e" at bounding box center [403, 239] width 37 height 37
click at [342, 251] on button "d" at bounding box center [351, 239] width 37 height 37
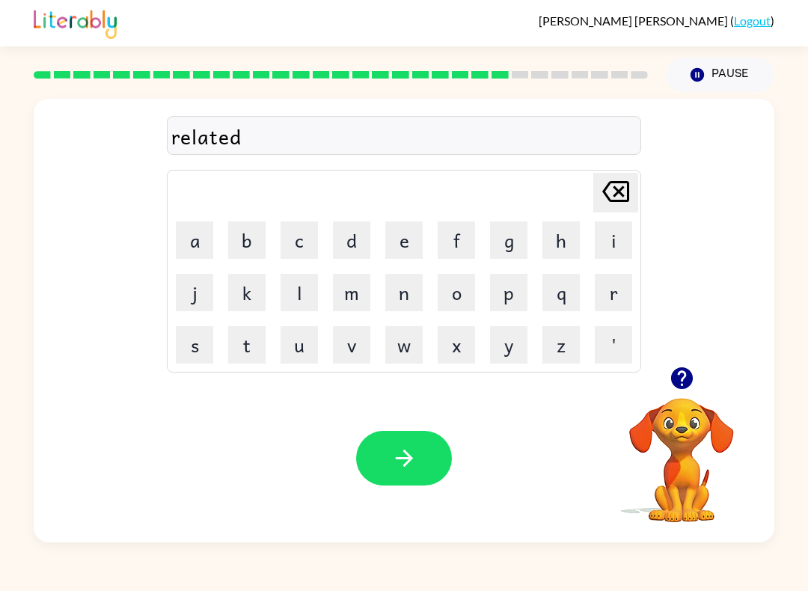
click at [421, 462] on button "button" at bounding box center [404, 458] width 96 height 55
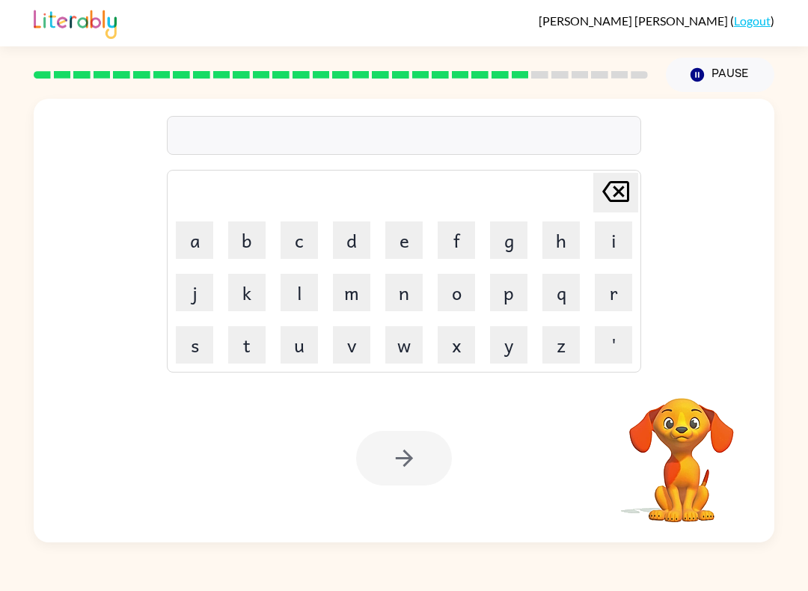
click at [508, 252] on button "g" at bounding box center [508, 239] width 37 height 37
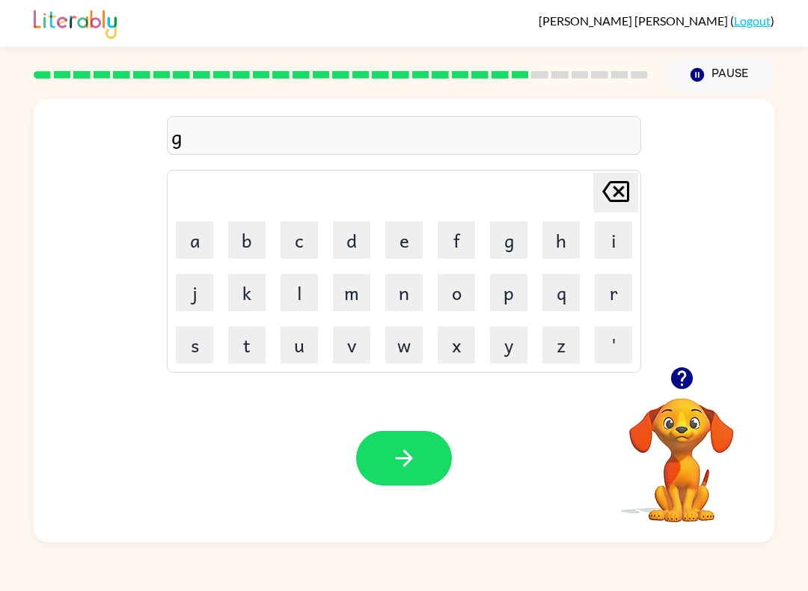
click at [459, 302] on button "o" at bounding box center [456, 292] width 37 height 37
click at [246, 245] on button "b" at bounding box center [246, 239] width 37 height 37
click at [307, 283] on button "l" at bounding box center [299, 292] width 37 height 37
click at [610, 239] on button "i" at bounding box center [613, 239] width 37 height 37
click at [401, 300] on button "n" at bounding box center [403, 292] width 37 height 37
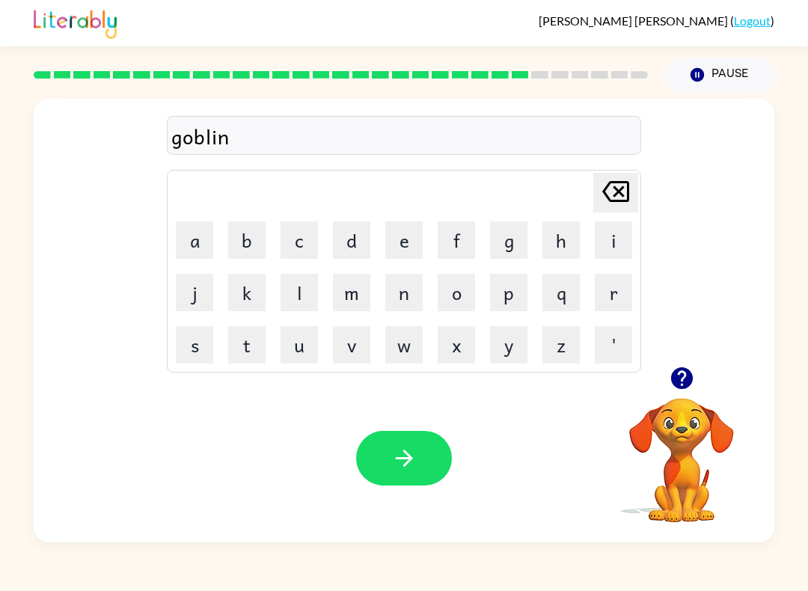
click at [359, 482] on div at bounding box center [404, 458] width 96 height 55
click at [399, 456] on icon "button" at bounding box center [404, 458] width 26 height 26
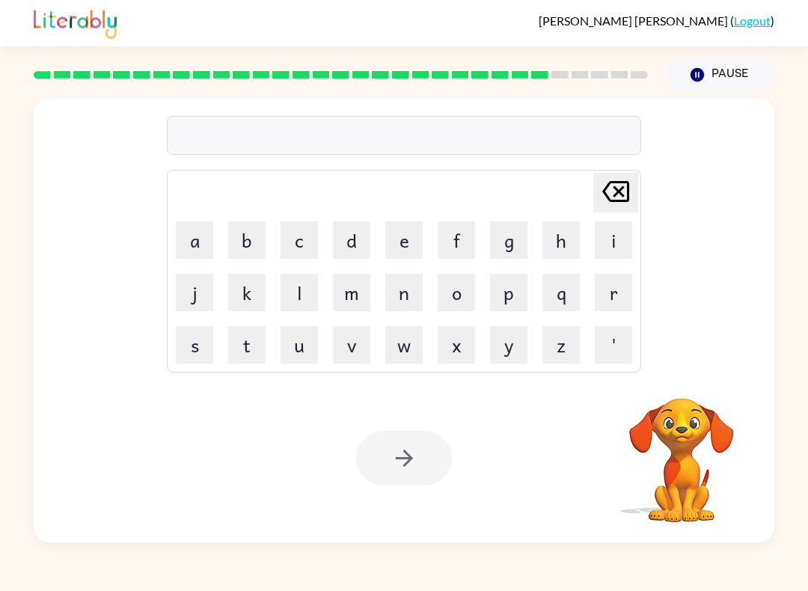
click at [302, 299] on button "l" at bounding box center [299, 292] width 37 height 37
click at [298, 353] on button "u" at bounding box center [299, 344] width 37 height 37
click at [351, 299] on button "m" at bounding box center [351, 292] width 37 height 37
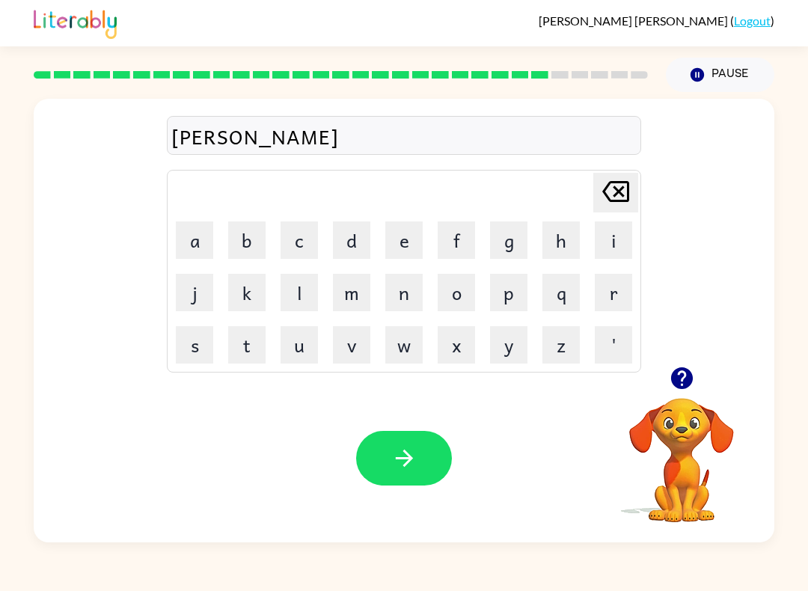
click at [245, 251] on button "b" at bounding box center [246, 239] width 37 height 37
click at [407, 231] on button "e" at bounding box center [403, 239] width 37 height 37
click at [616, 289] on button "r" at bounding box center [613, 292] width 37 height 37
click at [195, 292] on button "j" at bounding box center [194, 292] width 37 height 37
click at [203, 233] on button "a" at bounding box center [194, 239] width 37 height 37
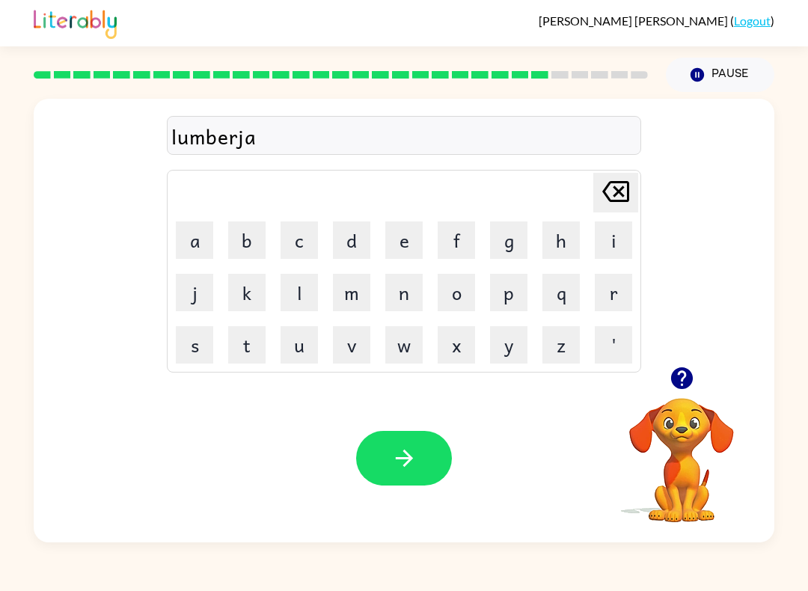
click at [301, 245] on button "c" at bounding box center [299, 239] width 37 height 37
click at [239, 291] on button "k" at bounding box center [246, 292] width 37 height 37
click at [406, 450] on icon "button" at bounding box center [404, 458] width 26 height 26
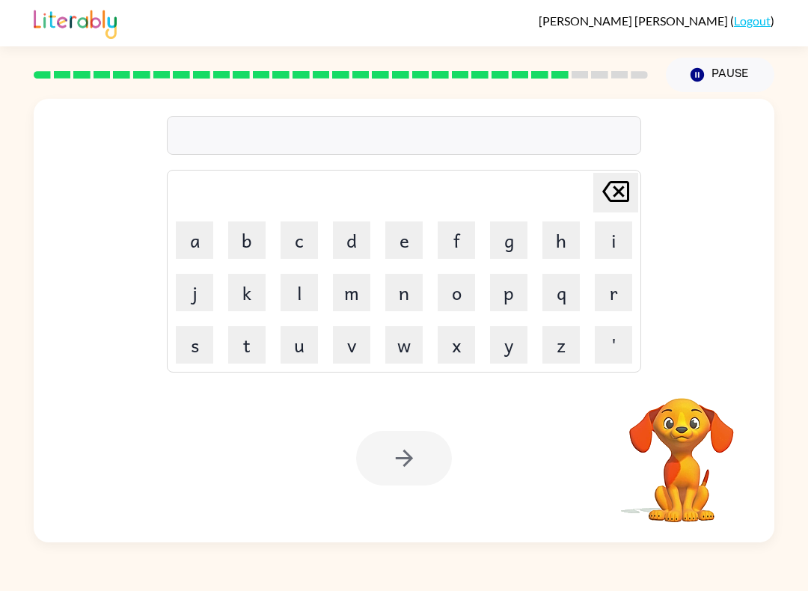
click at [510, 301] on button "p" at bounding box center [508, 292] width 37 height 37
click at [407, 239] on button "e" at bounding box center [403, 239] width 37 height 37
click at [191, 242] on button "a" at bounding box center [194, 239] width 37 height 37
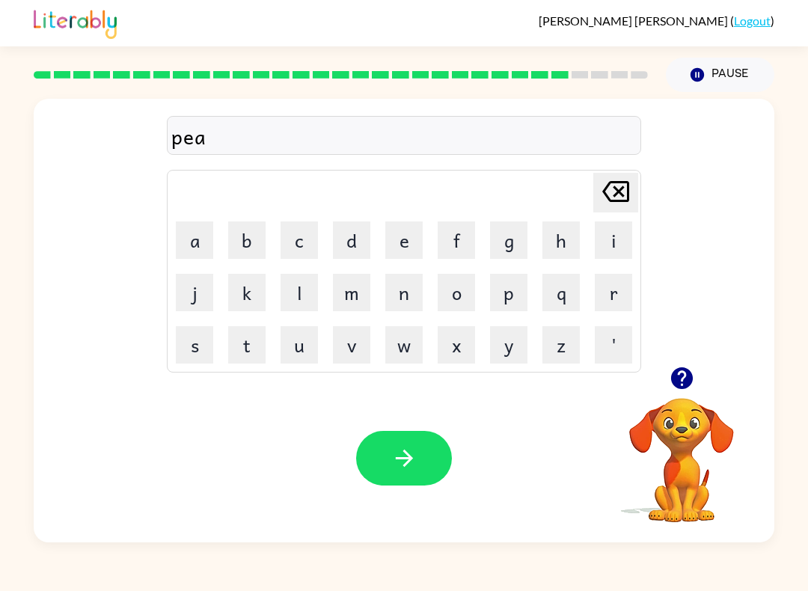
click at [612, 300] on button "r" at bounding box center [613, 292] width 37 height 37
click at [316, 241] on button "c" at bounding box center [299, 239] width 37 height 37
click at [382, 236] on td "e" at bounding box center [404, 240] width 51 height 51
click at [395, 227] on button "e" at bounding box center [403, 239] width 37 height 37
click at [397, 456] on icon "button" at bounding box center [404, 458] width 26 height 26
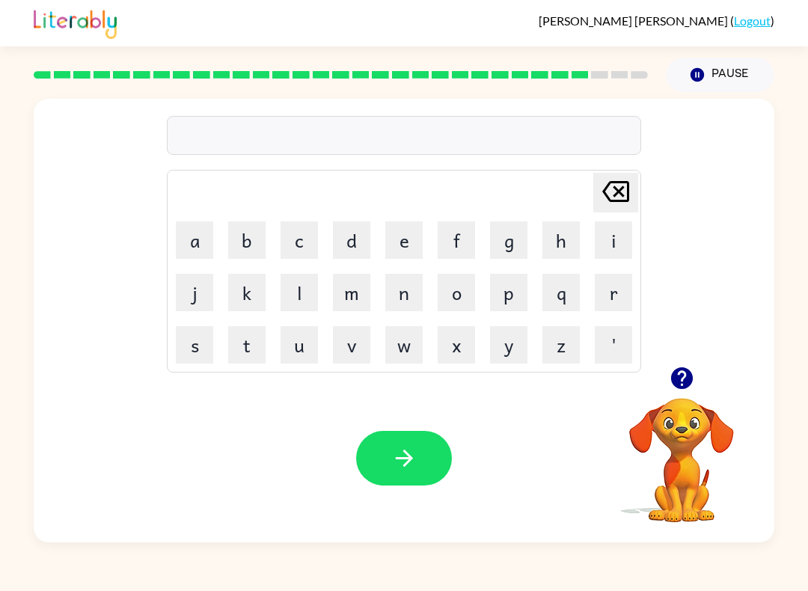
click at [240, 355] on button "t" at bounding box center [246, 344] width 37 height 37
click at [563, 243] on button "h" at bounding box center [560, 239] width 37 height 37
click at [614, 239] on button "i" at bounding box center [613, 239] width 37 height 37
click at [407, 288] on button "n" at bounding box center [403, 292] width 37 height 37
click at [438, 474] on button "button" at bounding box center [404, 458] width 96 height 55
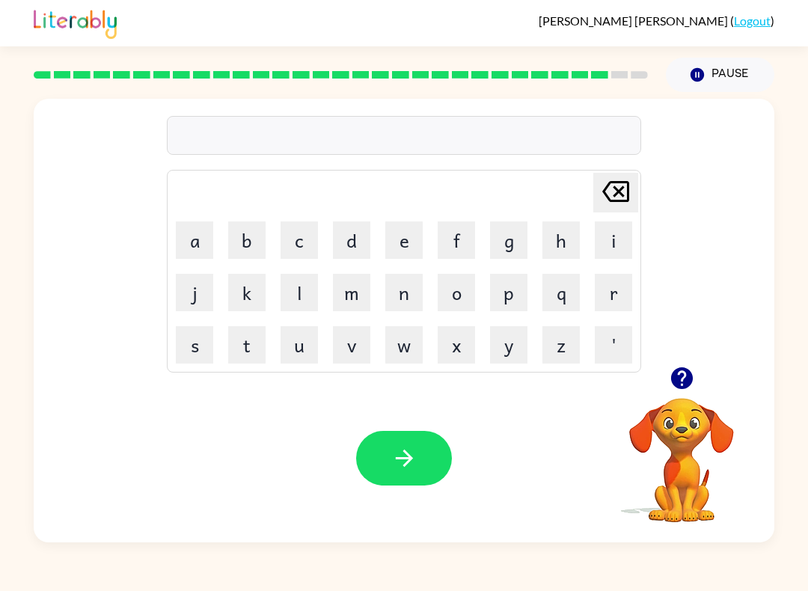
click at [201, 352] on button "s" at bounding box center [194, 344] width 37 height 37
click at [619, 250] on button "i" at bounding box center [613, 239] width 37 height 37
click at [293, 287] on button "l" at bounding box center [299, 292] width 37 height 37
click at [352, 352] on button "v" at bounding box center [351, 344] width 37 height 37
click at [421, 233] on button "e" at bounding box center [403, 239] width 37 height 37
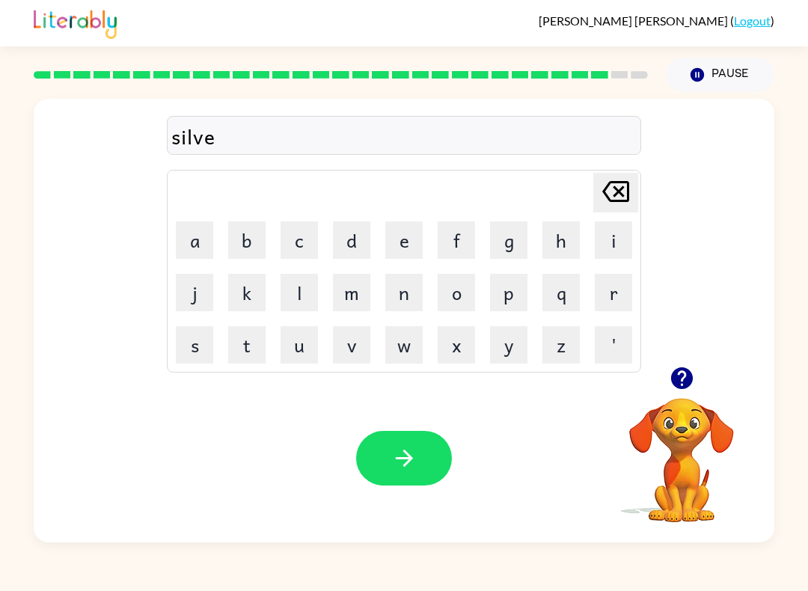
click at [600, 297] on button "r" at bounding box center [613, 292] width 37 height 37
click at [411, 354] on button "w" at bounding box center [403, 344] width 37 height 37
click at [184, 245] on button "a" at bounding box center [194, 239] width 37 height 37
click at [615, 293] on button "r" at bounding box center [613, 292] width 37 height 37
click at [410, 240] on button "e" at bounding box center [403, 239] width 37 height 37
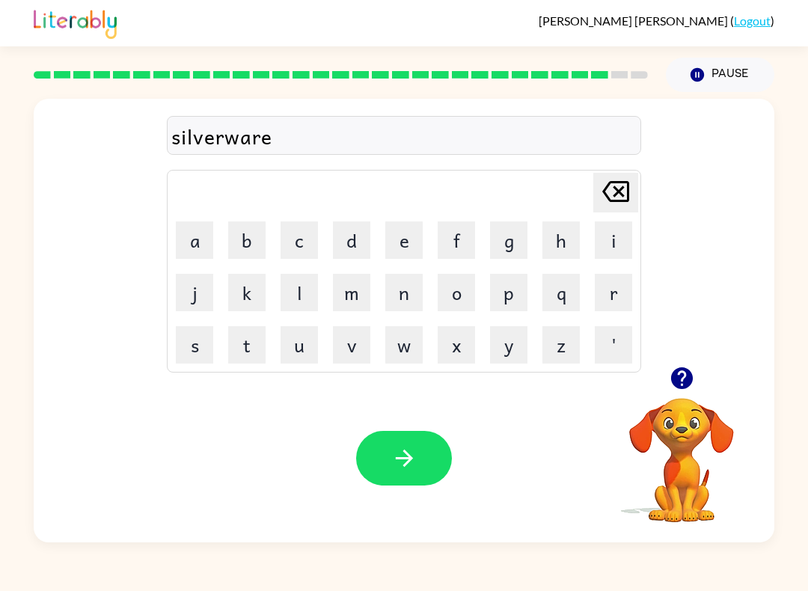
click at [414, 460] on icon "button" at bounding box center [404, 458] width 26 height 26
click at [295, 354] on button "u" at bounding box center [299, 344] width 37 height 37
click at [412, 288] on button "n" at bounding box center [403, 292] width 37 height 37
click at [191, 241] on button "a" at bounding box center [194, 239] width 37 height 37
click at [453, 240] on button "f" at bounding box center [456, 239] width 37 height 37
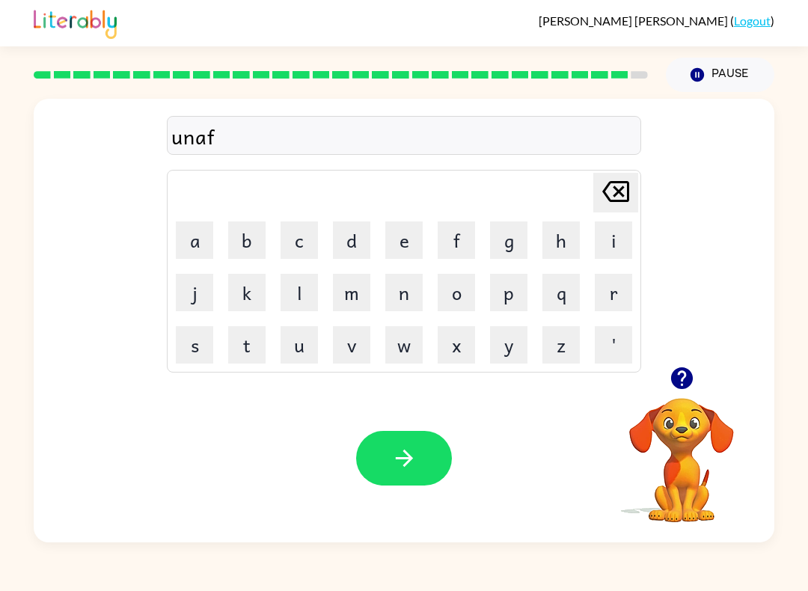
click at [616, 288] on button "r" at bounding box center [613, 292] width 37 height 37
click at [190, 248] on button "a" at bounding box center [194, 239] width 37 height 37
click at [613, 239] on button "i" at bounding box center [613, 239] width 37 height 37
click at [349, 248] on button "d" at bounding box center [351, 239] width 37 height 37
click at [351, 483] on div "Your browser must support playing .mp4 files to use Literably. Please try using…" at bounding box center [404, 458] width 741 height 168
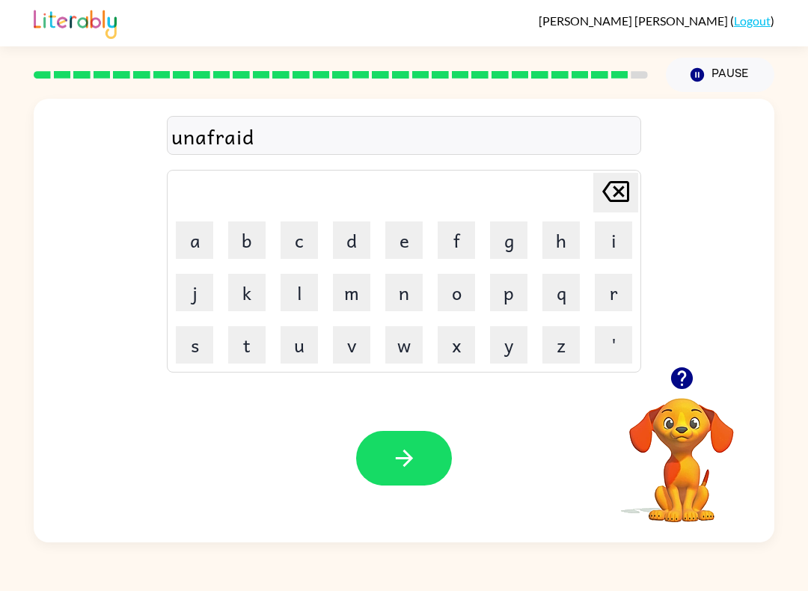
click at [414, 451] on icon "button" at bounding box center [404, 458] width 26 height 26
